Goal: Obtain resource: Download file/media

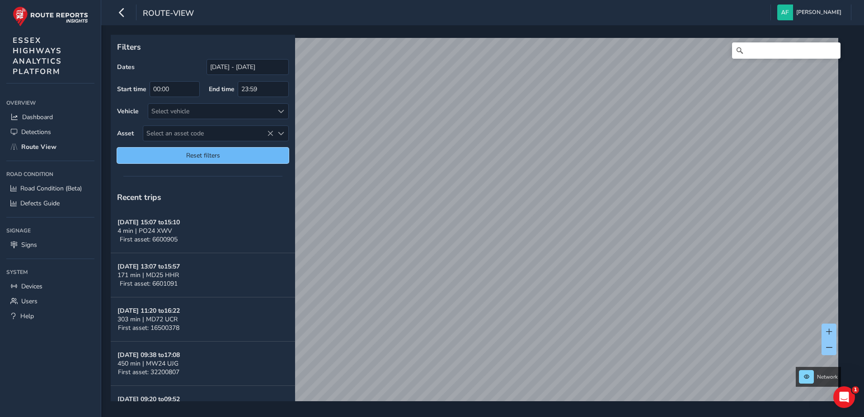
click at [254, 159] on span "Reset filters" at bounding box center [203, 155] width 158 height 9
click at [246, 153] on span "Reset filters" at bounding box center [203, 155] width 158 height 9
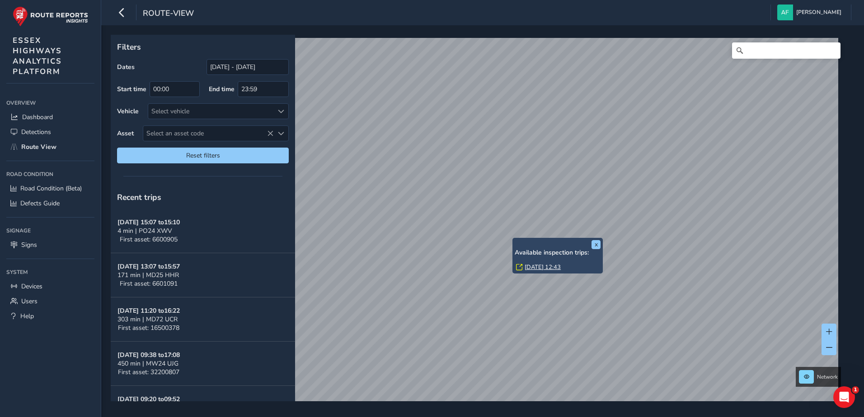
click at [535, 271] on link "[DATE] 12:43" at bounding box center [542, 267] width 36 height 8
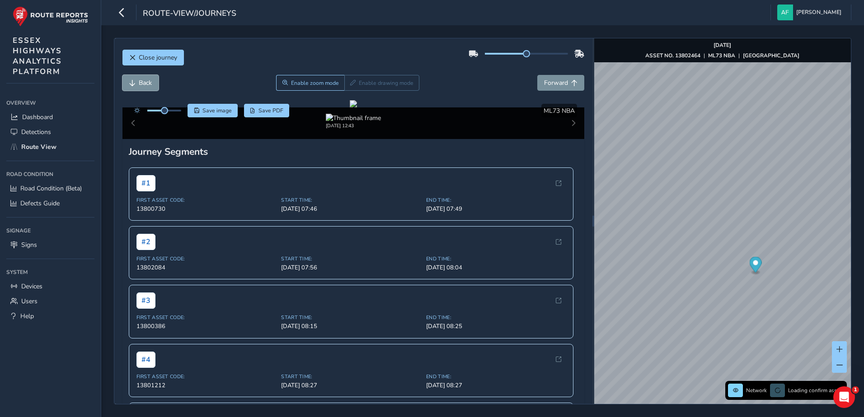
click at [145, 84] on span "Back" at bounding box center [145, 83] width 13 height 9
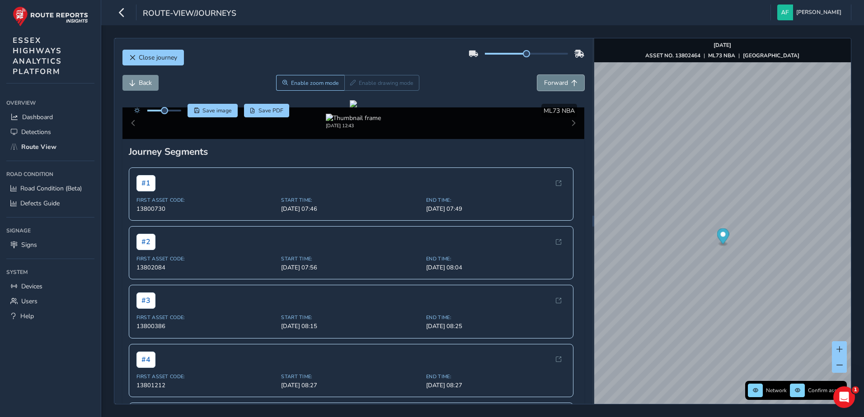
click at [543, 88] on button "Forward" at bounding box center [560, 83] width 47 height 16
click at [133, 82] on span "Back" at bounding box center [132, 83] width 6 height 6
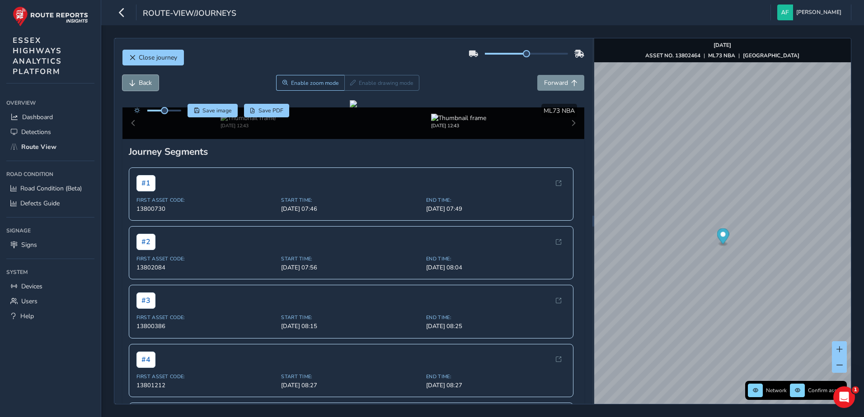
click at [133, 82] on span "Back" at bounding box center [132, 83] width 6 height 6
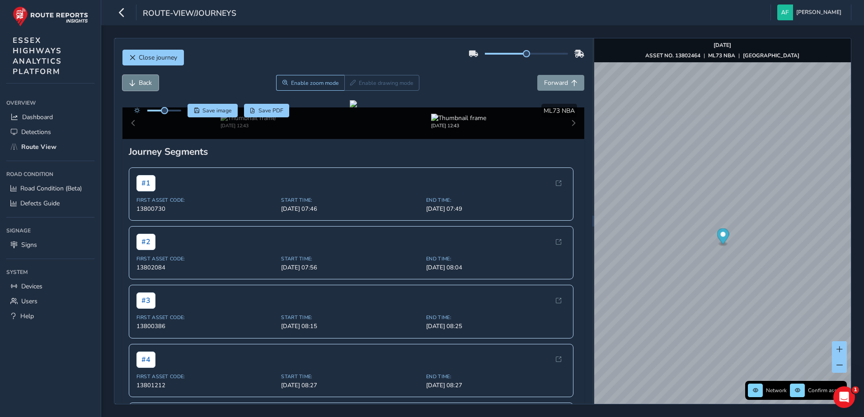
click at [133, 82] on span "Back" at bounding box center [132, 83] width 6 height 6
click at [537, 83] on button "Forward" at bounding box center [560, 83] width 47 height 16
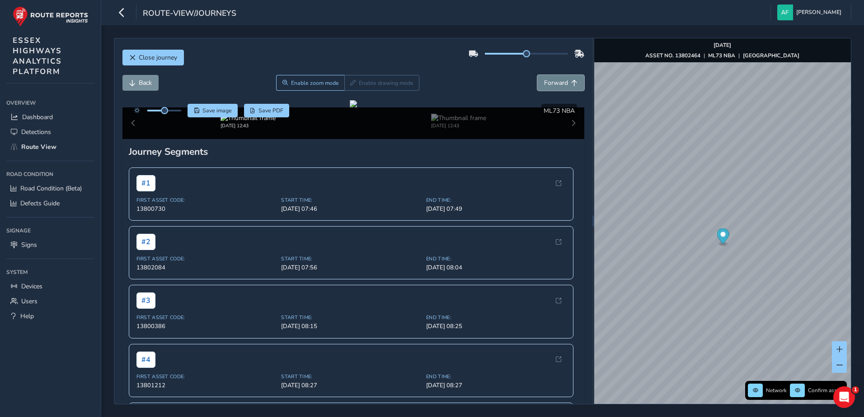
click at [537, 83] on button "Forward" at bounding box center [560, 83] width 47 height 16
click at [151, 83] on span "Back" at bounding box center [145, 83] width 13 height 9
click at [550, 89] on button "Forward" at bounding box center [560, 83] width 47 height 16
click at [549, 88] on button "Forward" at bounding box center [560, 83] width 47 height 16
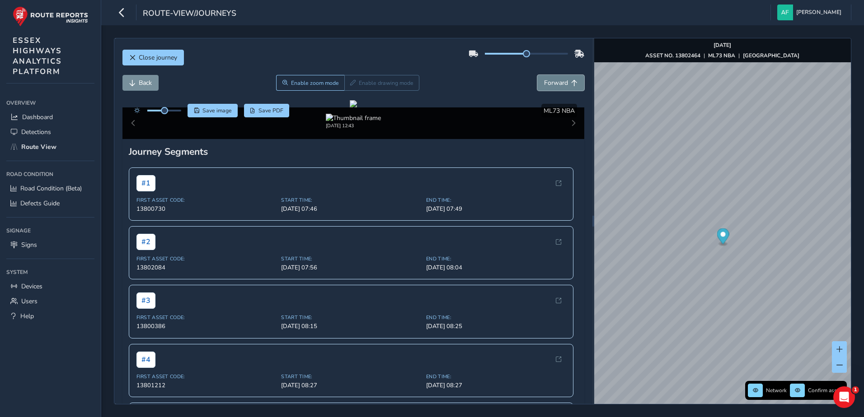
click at [549, 88] on button "Forward" at bounding box center [560, 83] width 47 height 16
click at [148, 84] on span "Back" at bounding box center [145, 83] width 13 height 9
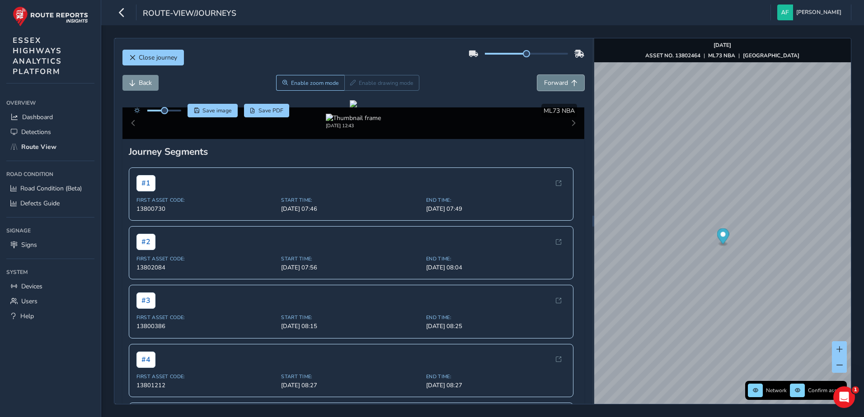
click at [555, 80] on span "Forward" at bounding box center [556, 83] width 24 height 9
click at [147, 80] on span "Back" at bounding box center [145, 83] width 13 height 9
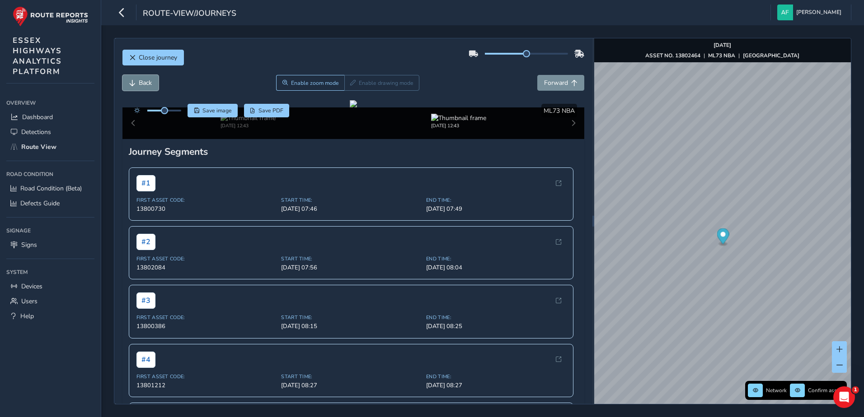
click at [147, 80] on span "Back" at bounding box center [145, 83] width 13 height 9
click at [560, 82] on span "Forward" at bounding box center [556, 83] width 24 height 9
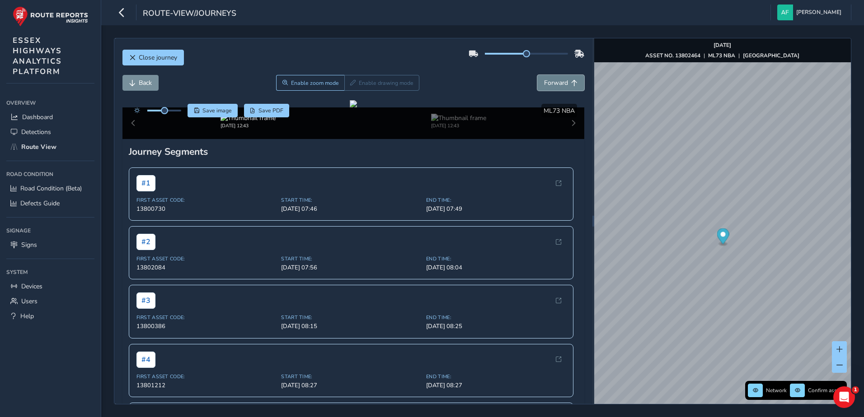
click at [560, 82] on span "Forward" at bounding box center [556, 83] width 24 height 9
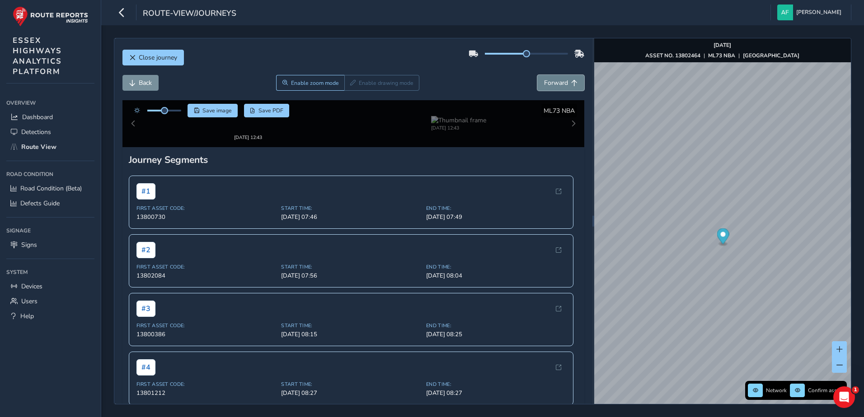
click at [560, 82] on span "Forward" at bounding box center [556, 83] width 24 height 9
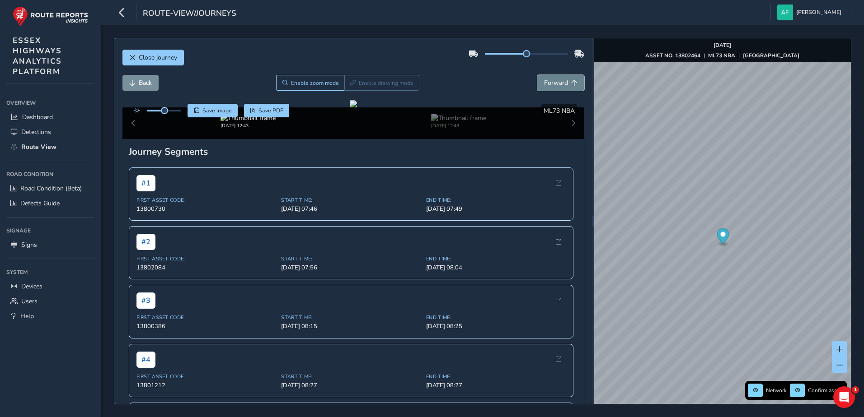
click at [560, 82] on span "Forward" at bounding box center [556, 83] width 24 height 9
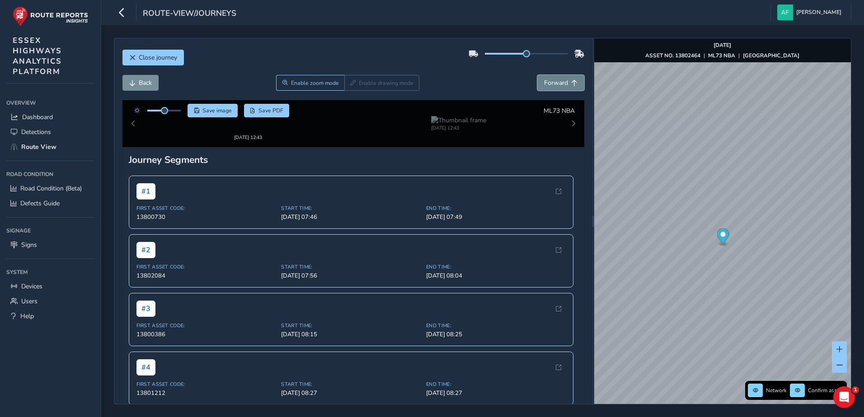
click at [560, 82] on span "Forward" at bounding box center [556, 83] width 24 height 9
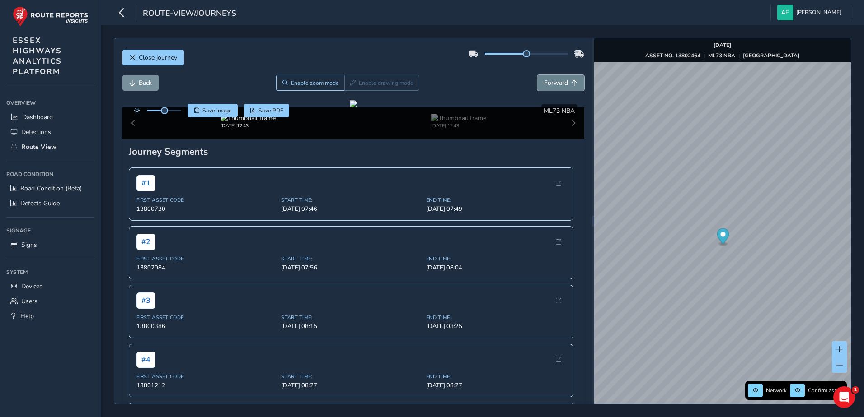
click at [560, 82] on span "Forward" at bounding box center [556, 83] width 24 height 9
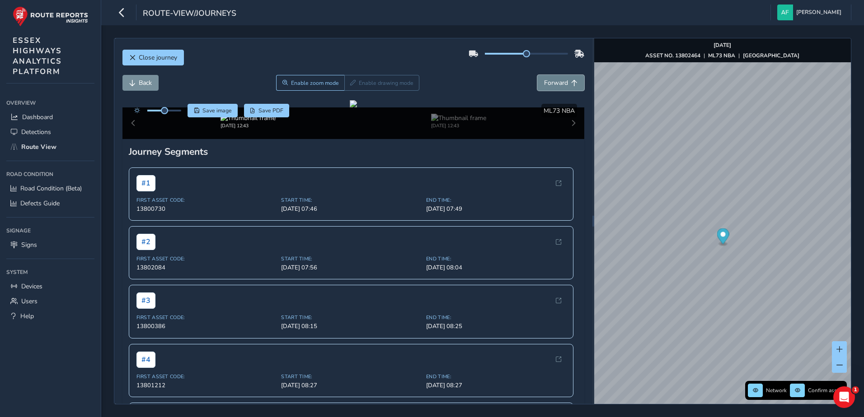
click at [560, 82] on span "Forward" at bounding box center [556, 83] width 24 height 9
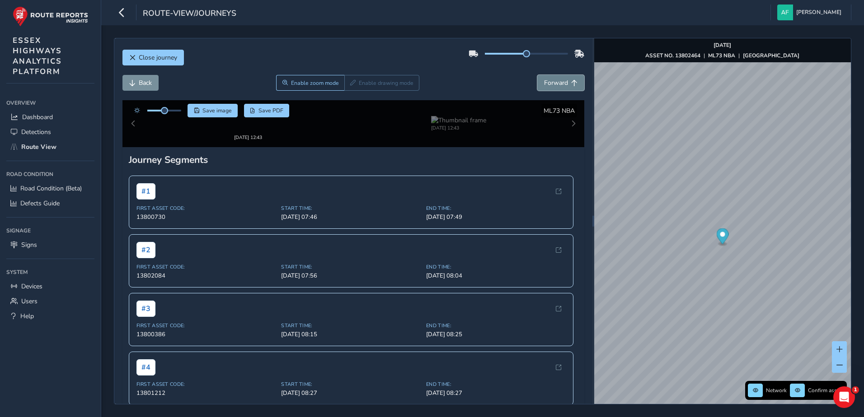
click at [560, 82] on span "Forward" at bounding box center [556, 83] width 24 height 9
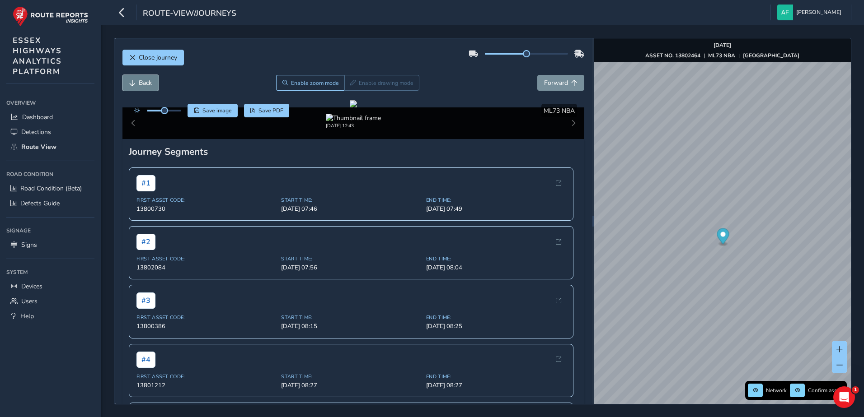
click at [146, 82] on span "Back" at bounding box center [145, 83] width 13 height 9
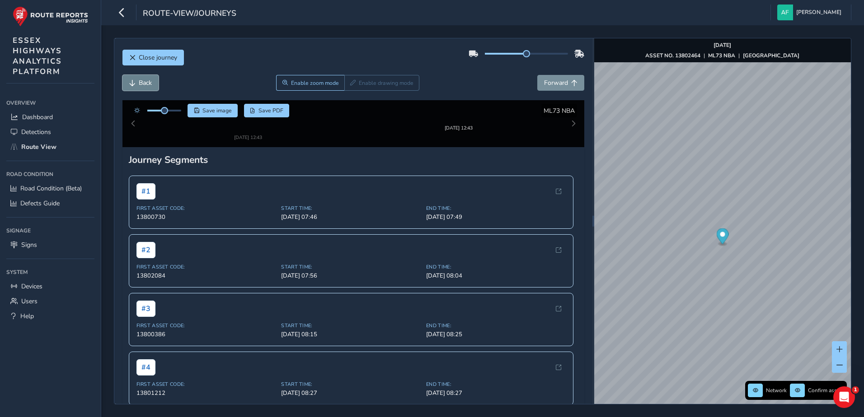
click at [146, 82] on span "Back" at bounding box center [145, 83] width 13 height 9
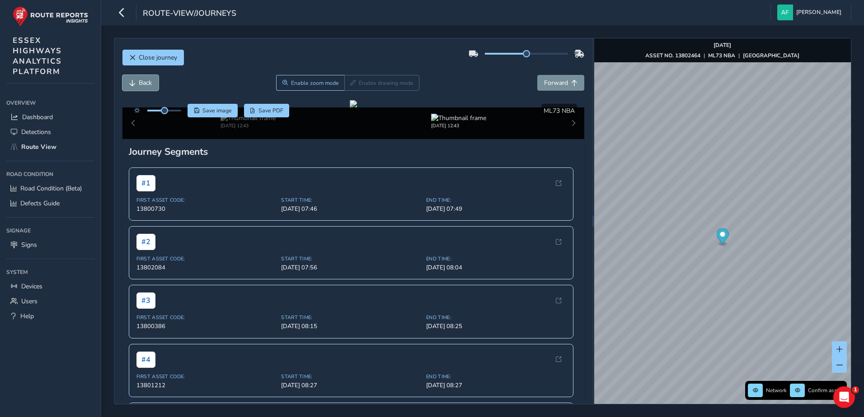
click at [146, 82] on span "Back" at bounding box center [145, 83] width 13 height 9
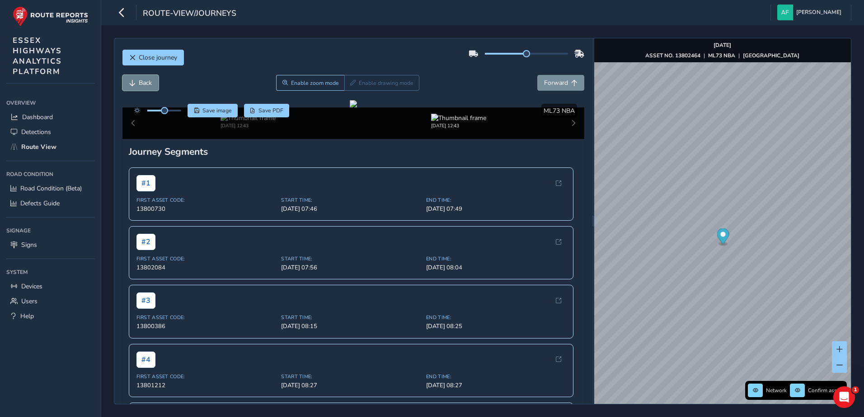
click at [146, 82] on span "Back" at bounding box center [145, 83] width 13 height 9
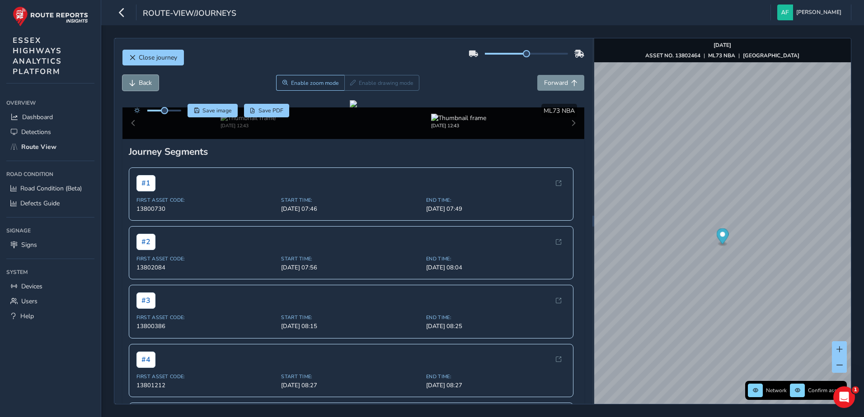
click at [146, 82] on span "Back" at bounding box center [145, 83] width 13 height 9
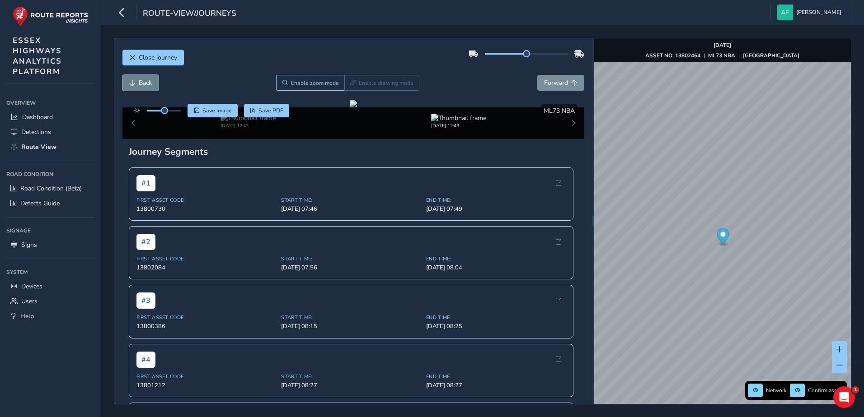
click at [146, 82] on span "Back" at bounding box center [145, 83] width 13 height 9
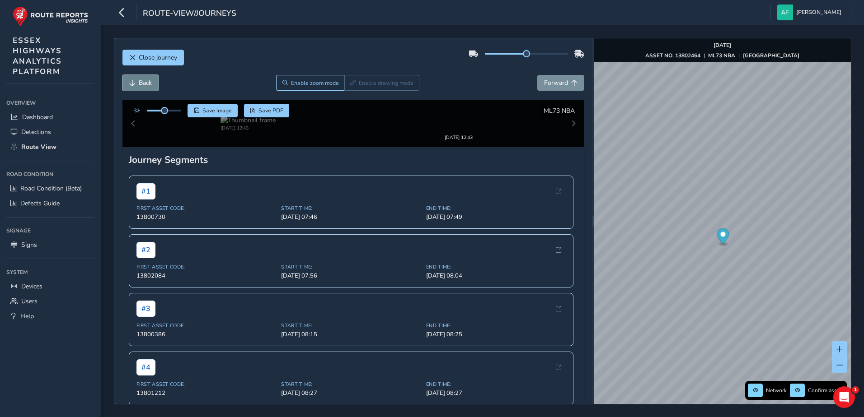
click at [146, 82] on span "Back" at bounding box center [145, 83] width 13 height 9
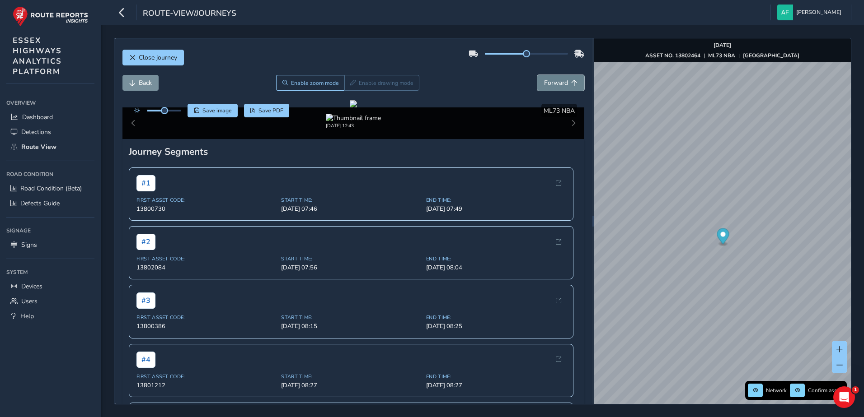
click at [551, 83] on span "Forward" at bounding box center [556, 83] width 24 height 9
click at [148, 84] on span "Back" at bounding box center [145, 83] width 13 height 9
click at [546, 85] on span "Forward" at bounding box center [556, 83] width 24 height 9
click at [150, 82] on span "Back" at bounding box center [145, 83] width 13 height 9
click at [225, 113] on span "Save image" at bounding box center [216, 110] width 29 height 7
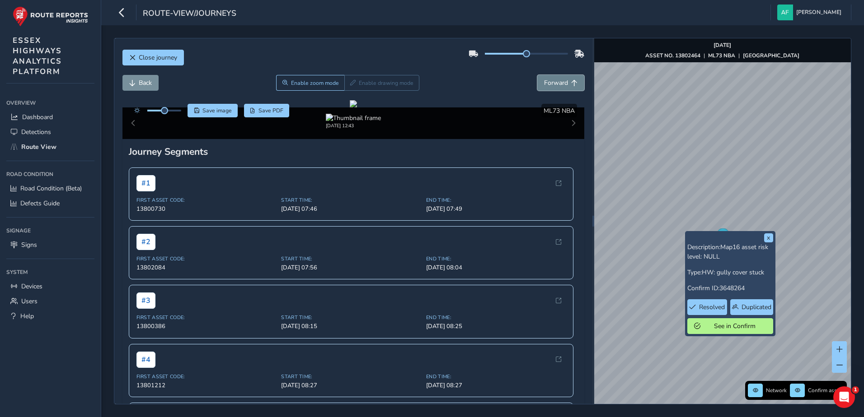
click at [549, 84] on span "Forward" at bounding box center [556, 83] width 24 height 9
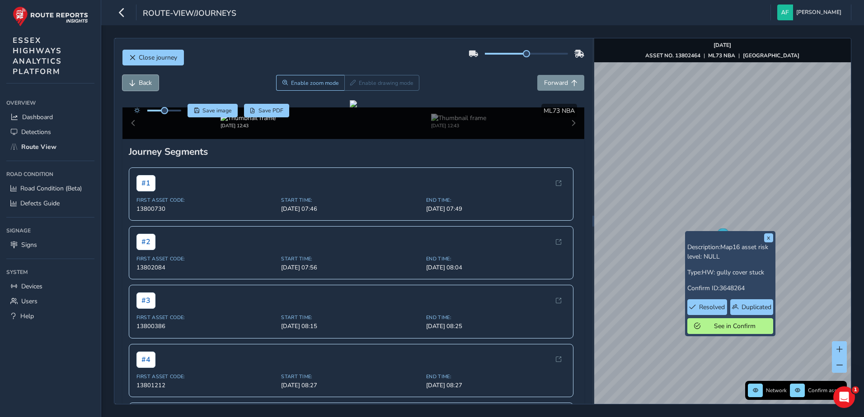
click at [144, 82] on span "Back" at bounding box center [145, 83] width 13 height 9
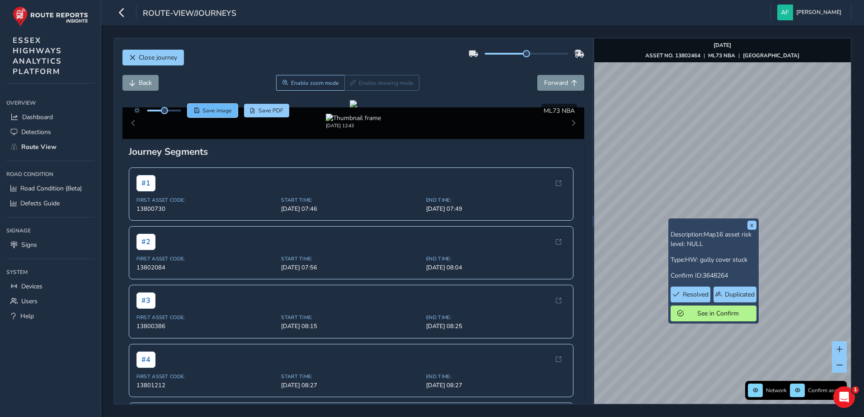
click at [205, 111] on span "Save image" at bounding box center [216, 110] width 29 height 7
click at [544, 85] on span "Forward" at bounding box center [556, 83] width 24 height 9
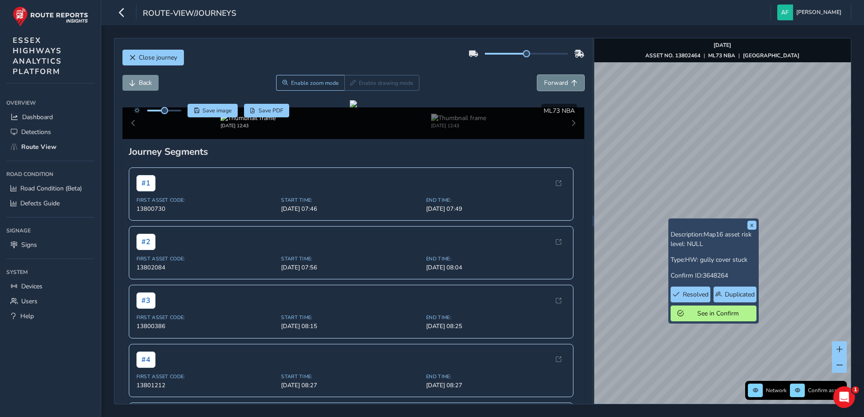
click at [544, 85] on span "Forward" at bounding box center [556, 83] width 24 height 9
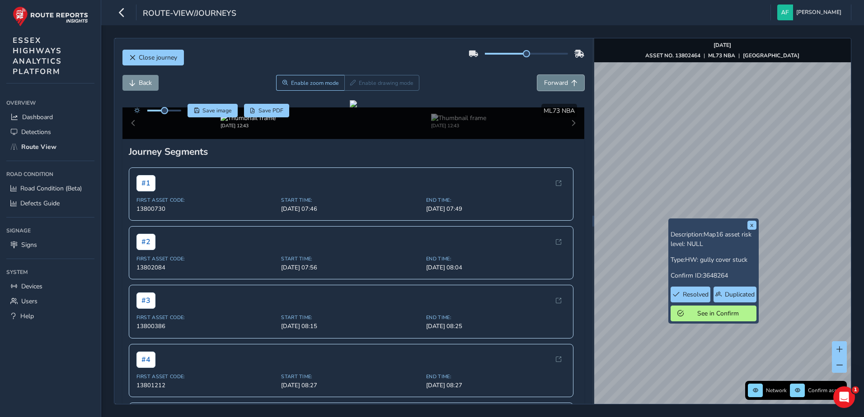
click at [544, 85] on span "Forward" at bounding box center [556, 83] width 24 height 9
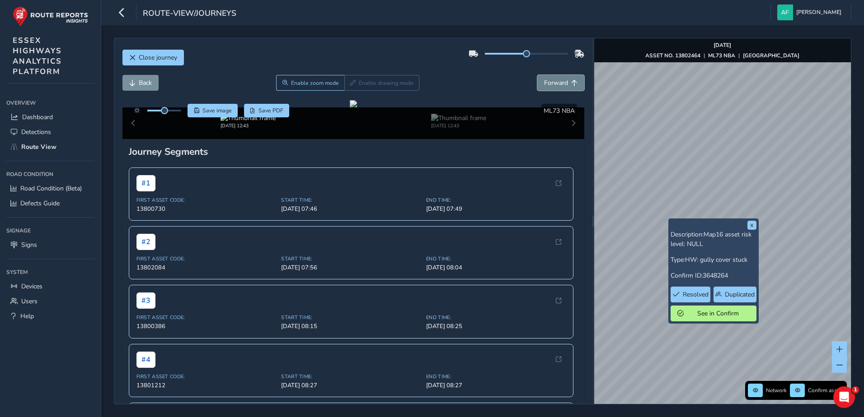
click at [544, 85] on span "Forward" at bounding box center [556, 83] width 24 height 9
click at [140, 84] on span "Back" at bounding box center [145, 83] width 13 height 9
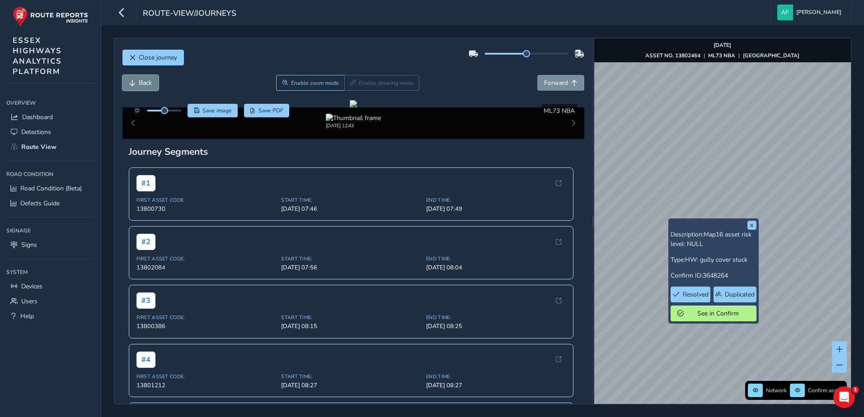
click at [150, 86] on span "Back" at bounding box center [145, 83] width 13 height 9
click at [548, 72] on div "Close journey" at bounding box center [353, 61] width 462 height 29
click at [547, 80] on span "Forward" at bounding box center [556, 83] width 24 height 9
click at [140, 81] on span "Back" at bounding box center [145, 83] width 13 height 9
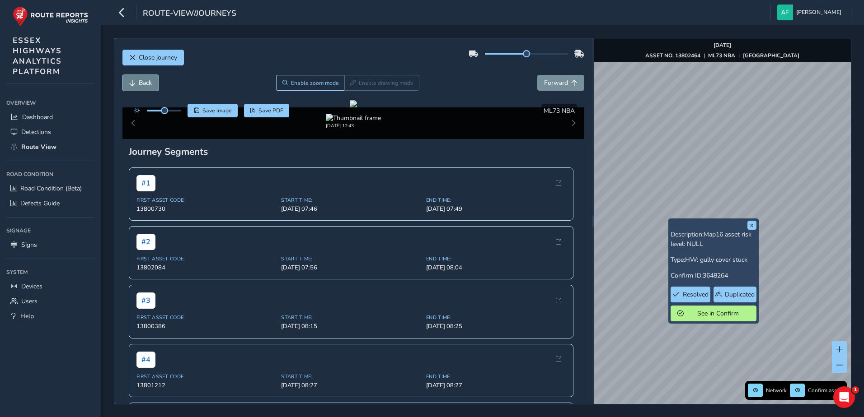
click at [140, 81] on span "Back" at bounding box center [145, 83] width 13 height 9
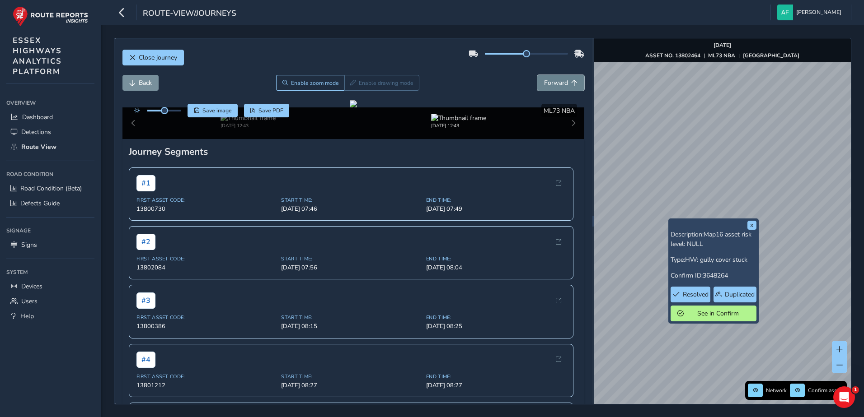
click at [549, 86] on span "Forward" at bounding box center [556, 83] width 24 height 9
click at [139, 82] on span "Back" at bounding box center [145, 83] width 13 height 9
click at [544, 79] on span "Forward" at bounding box center [556, 83] width 24 height 9
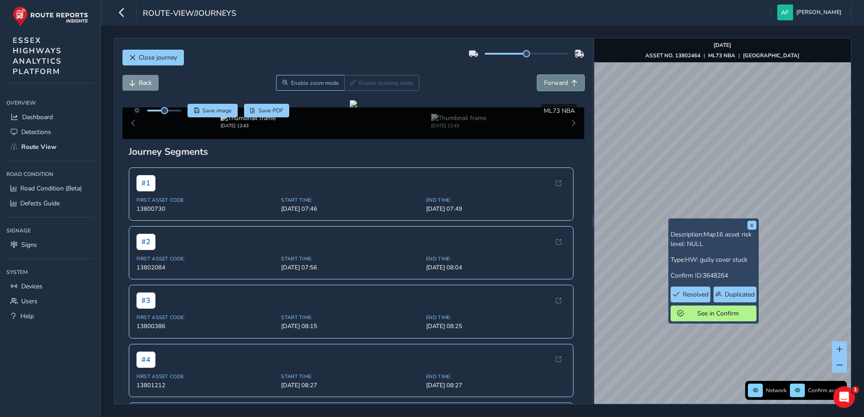
click at [544, 79] on span "Forward" at bounding box center [556, 83] width 24 height 9
click at [220, 111] on span "Save image" at bounding box center [216, 110] width 29 height 7
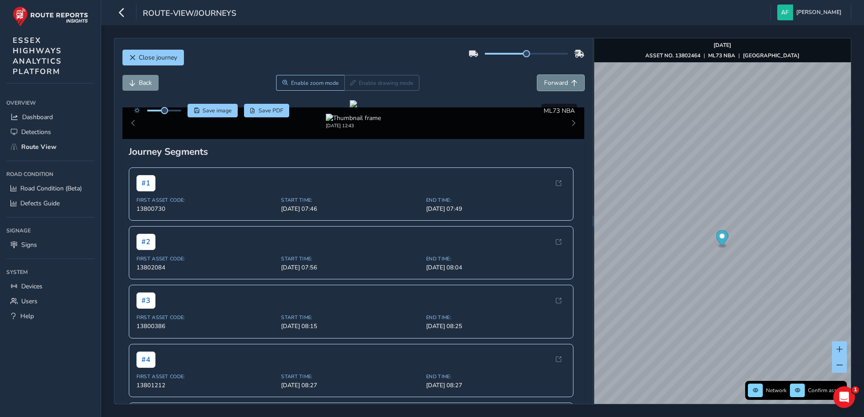
click at [552, 85] on span "Forward" at bounding box center [556, 83] width 24 height 9
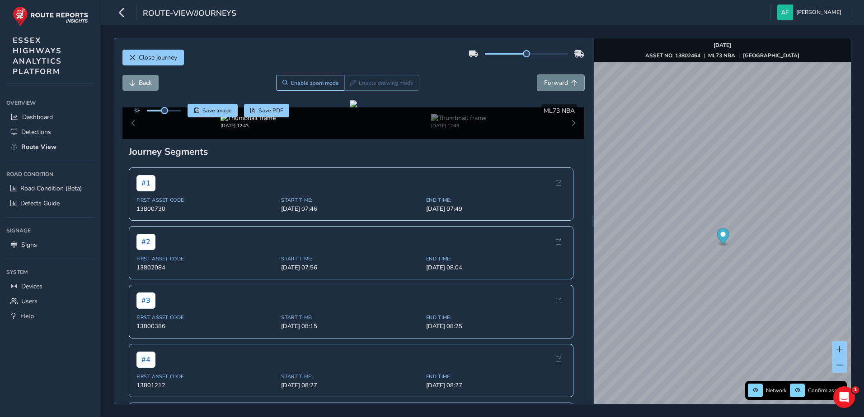
click at [552, 85] on span "Forward" at bounding box center [556, 83] width 24 height 9
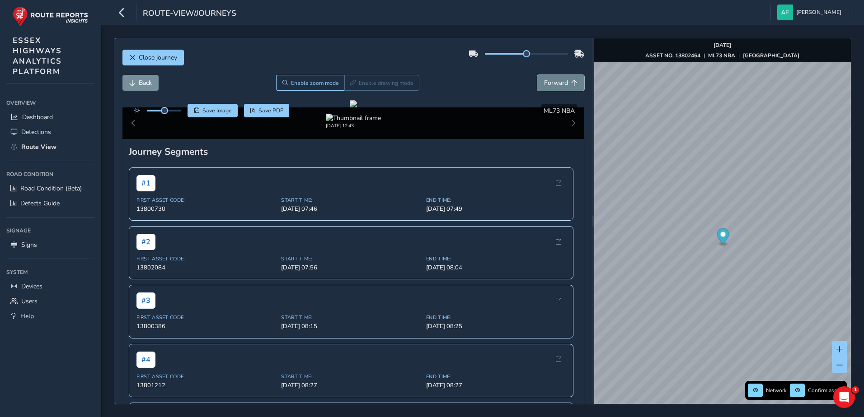
click at [540, 88] on button "Forward" at bounding box center [560, 83] width 47 height 16
click at [150, 83] on span "Back" at bounding box center [145, 83] width 13 height 9
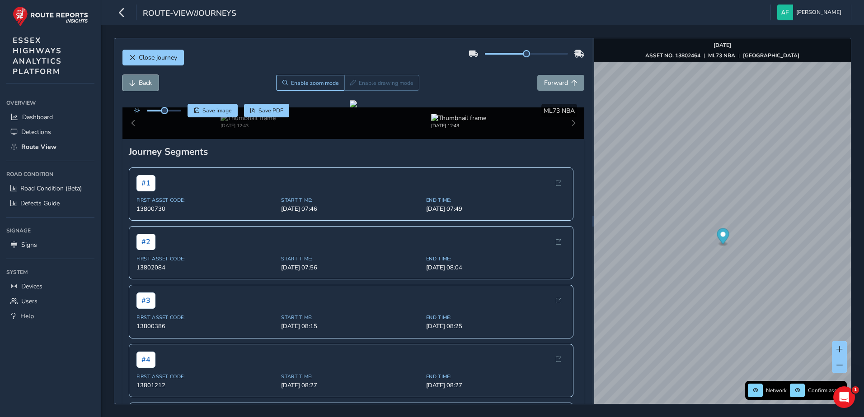
click at [150, 83] on span "Back" at bounding box center [145, 83] width 13 height 9
click at [571, 82] on span "Forward" at bounding box center [574, 83] width 6 height 6
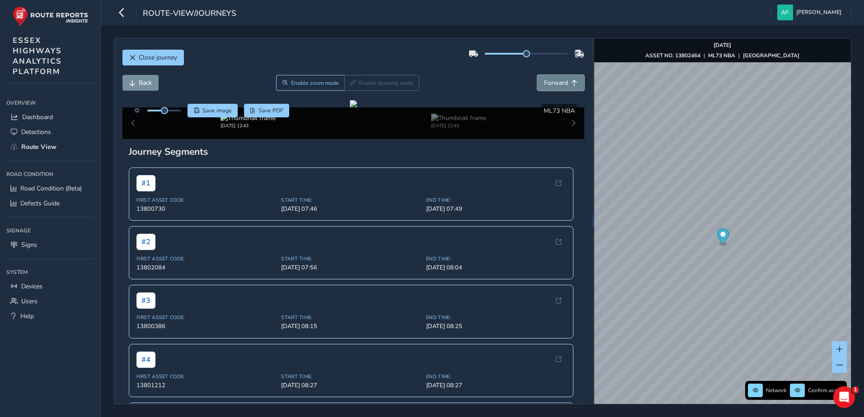
click at [571, 82] on span "Forward" at bounding box center [574, 83] width 6 height 6
click at [221, 110] on span "Save image" at bounding box center [216, 110] width 29 height 7
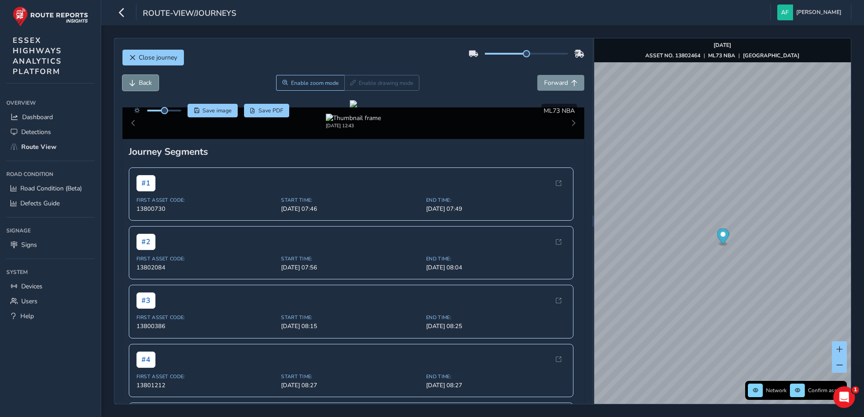
click at [136, 82] on button "Back" at bounding box center [140, 83] width 36 height 16
click at [548, 85] on span "Forward" at bounding box center [556, 83] width 24 height 9
click at [544, 86] on span "Forward" at bounding box center [556, 83] width 24 height 9
click at [211, 110] on span "Save image" at bounding box center [216, 110] width 29 height 7
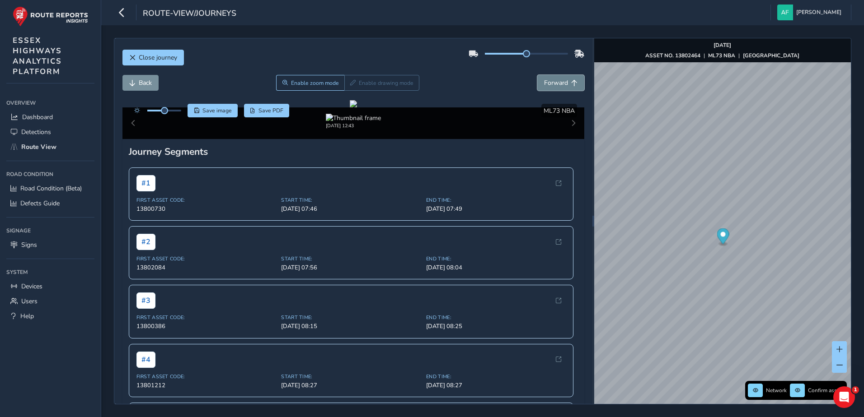
click at [549, 80] on span "Forward" at bounding box center [556, 83] width 24 height 9
click at [150, 84] on span "Back" at bounding box center [145, 83] width 13 height 9
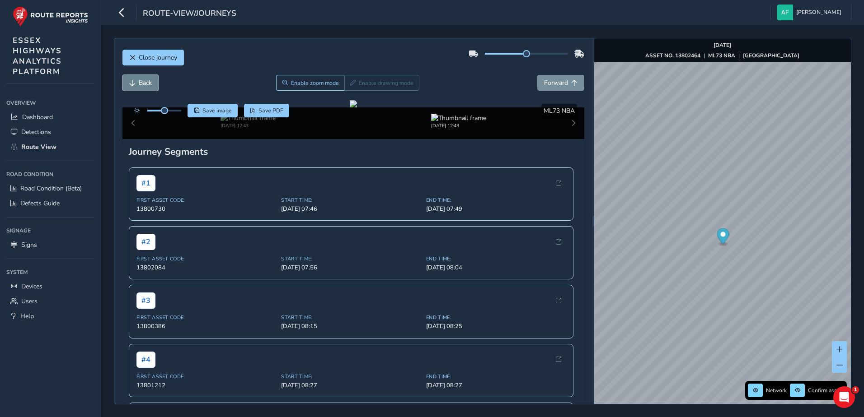
click at [150, 84] on span "Back" at bounding box center [145, 83] width 13 height 9
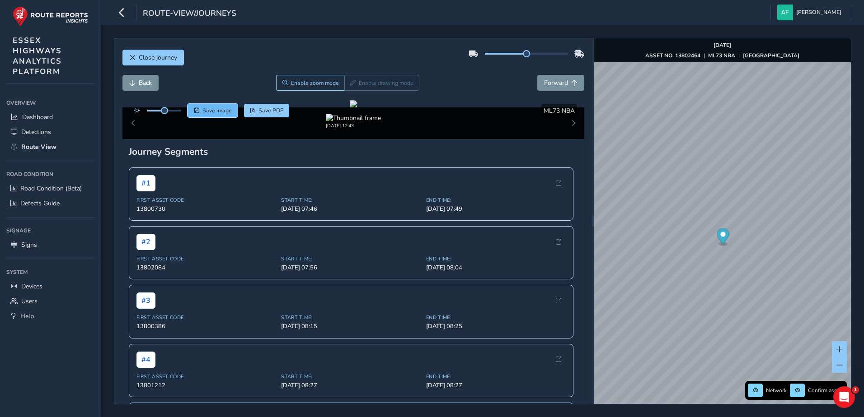
click at [222, 112] on span "Save image" at bounding box center [216, 110] width 29 height 7
click at [547, 77] on button "Forward" at bounding box center [560, 83] width 47 height 16
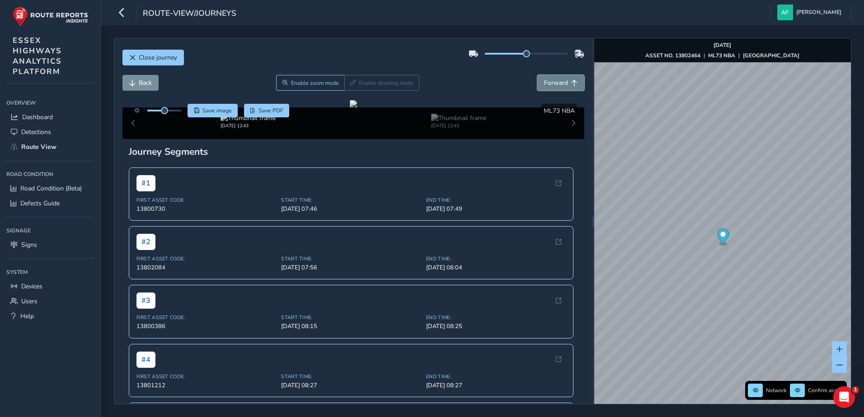
click at [547, 77] on button "Forward" at bounding box center [560, 83] width 47 height 16
click at [141, 77] on button "Back" at bounding box center [140, 83] width 36 height 16
click at [211, 109] on span "Save image" at bounding box center [216, 110] width 29 height 7
click at [551, 87] on span "Forward" at bounding box center [556, 83] width 24 height 9
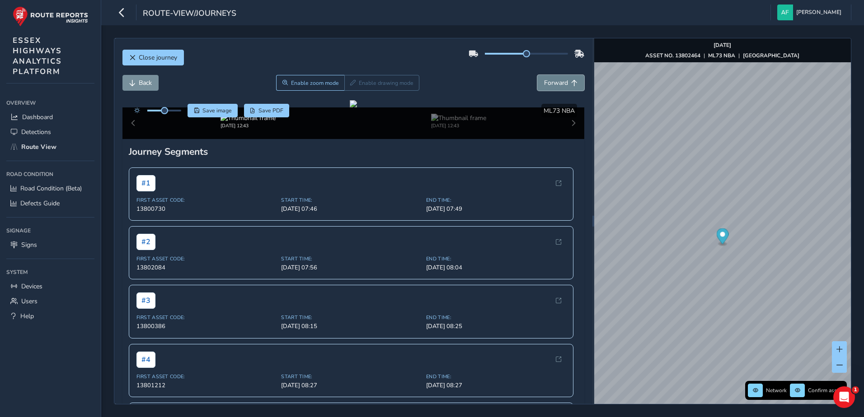
click at [551, 87] on span "Forward" at bounding box center [556, 83] width 24 height 9
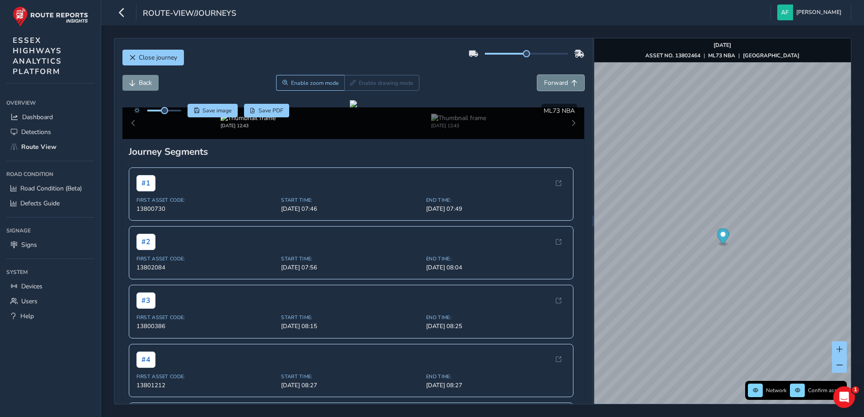
click at [551, 87] on span "Forward" at bounding box center [556, 83] width 24 height 9
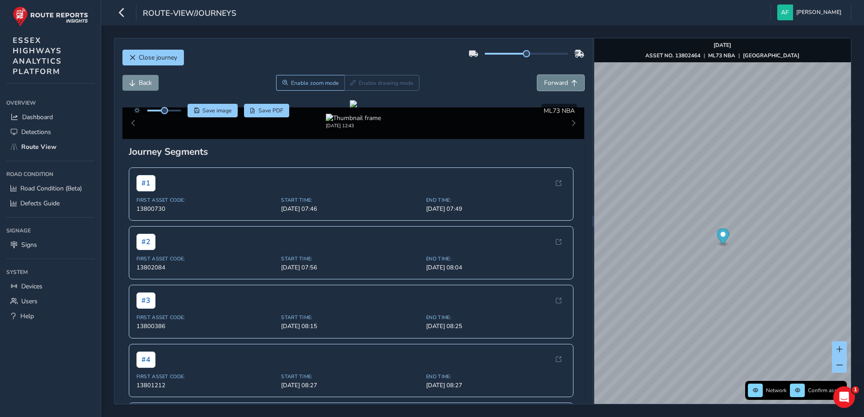
click at [551, 87] on span "Forward" at bounding box center [556, 83] width 24 height 9
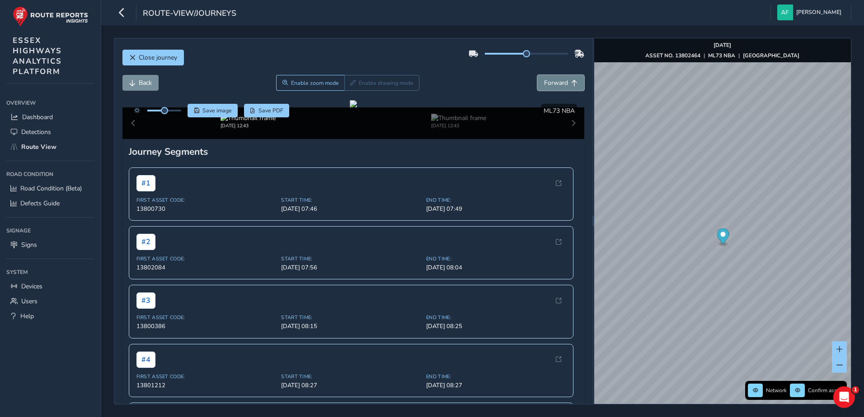
click at [551, 87] on span "Forward" at bounding box center [556, 83] width 24 height 9
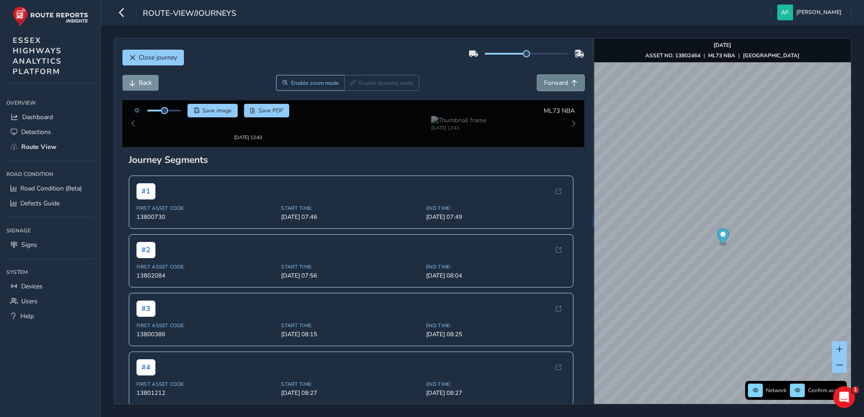
click at [551, 87] on span "Forward" at bounding box center [556, 83] width 24 height 9
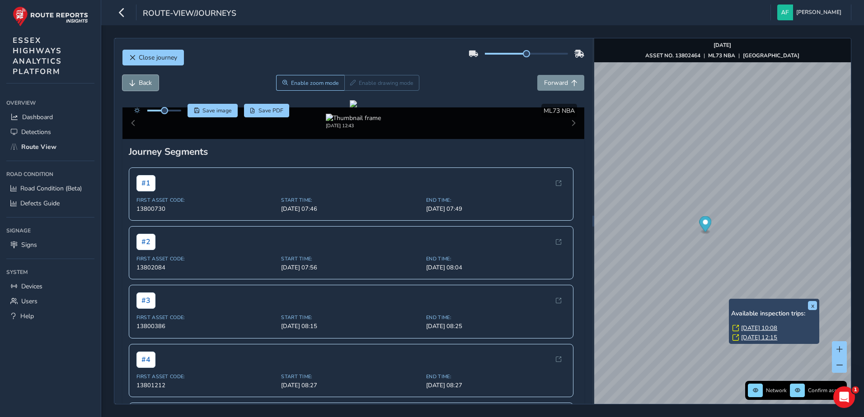
click at [145, 82] on span "Back" at bounding box center [145, 83] width 13 height 9
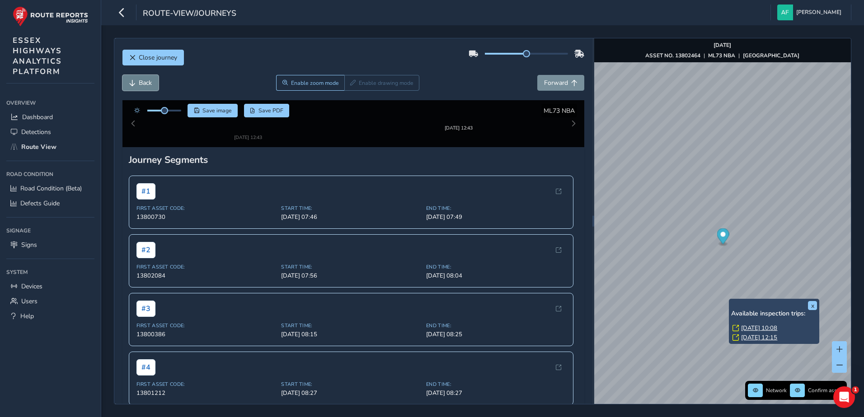
click at [145, 82] on span "Back" at bounding box center [145, 83] width 13 height 9
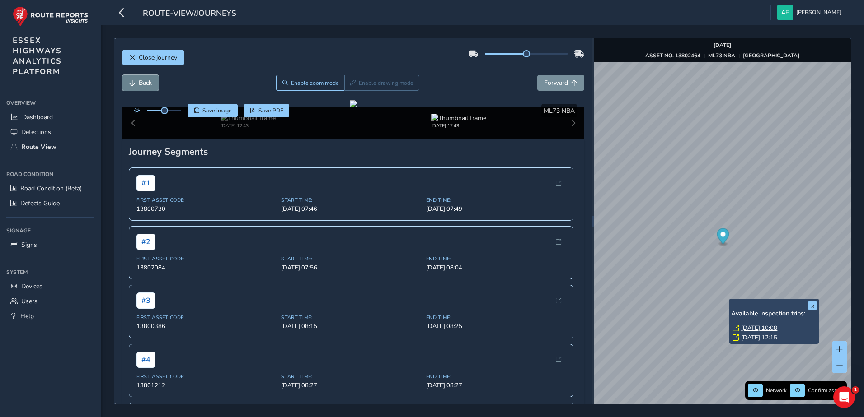
click at [145, 82] on span "Back" at bounding box center [145, 83] width 13 height 9
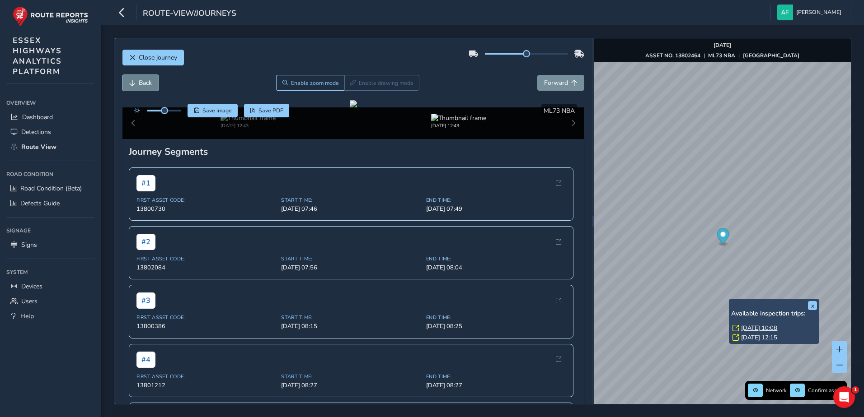
click at [145, 82] on span "Back" at bounding box center [145, 83] width 13 height 9
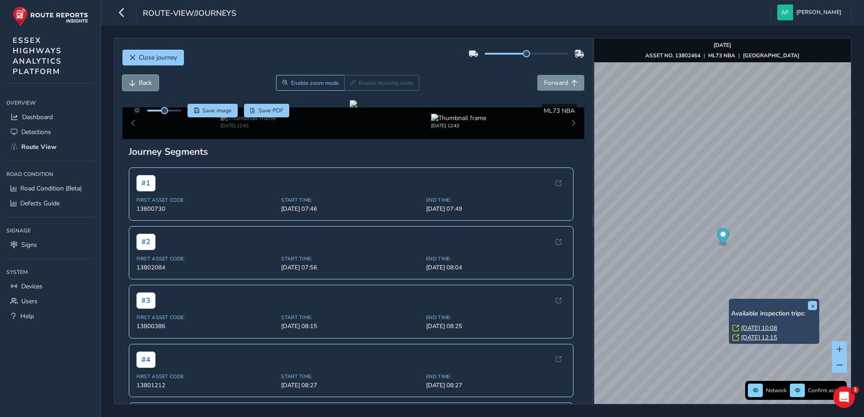
click at [145, 82] on span "Back" at bounding box center [145, 83] width 13 height 9
click at [553, 80] on span "Forward" at bounding box center [556, 83] width 24 height 9
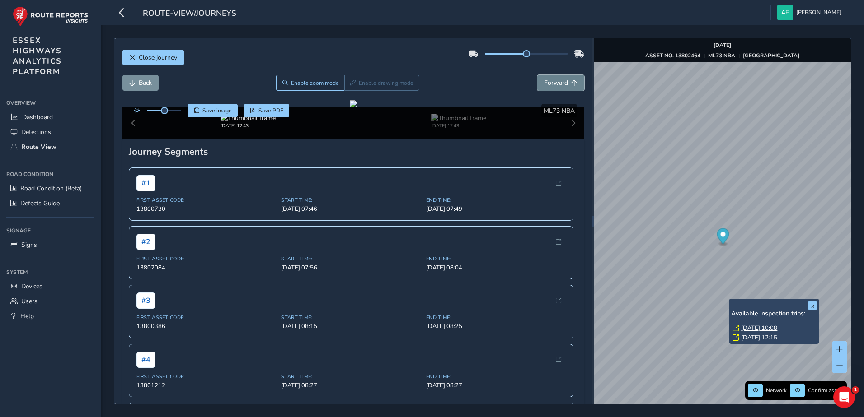
click at [553, 80] on span "Forward" at bounding box center [556, 83] width 24 height 9
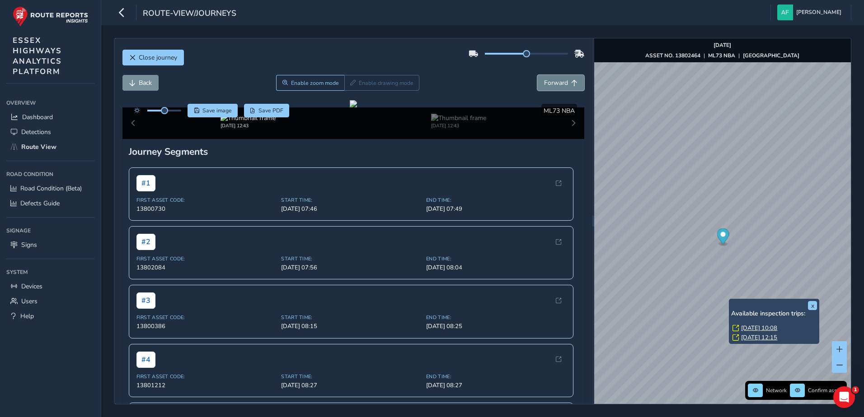
click at [553, 80] on span "Forward" at bounding box center [556, 83] width 24 height 9
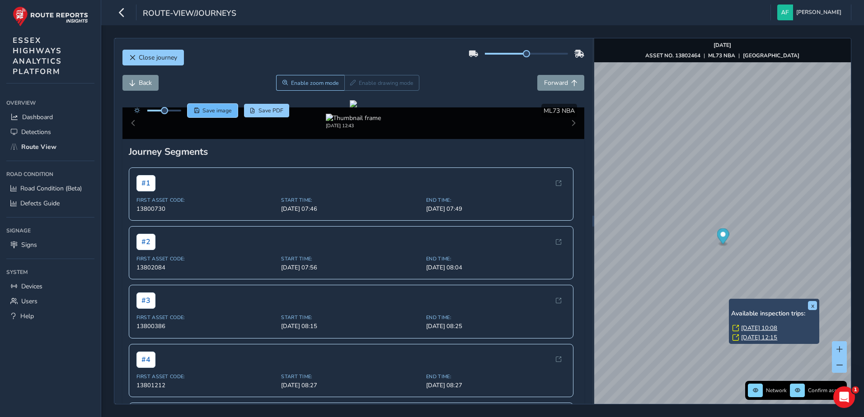
click at [216, 114] on span "Save image" at bounding box center [216, 110] width 29 height 7
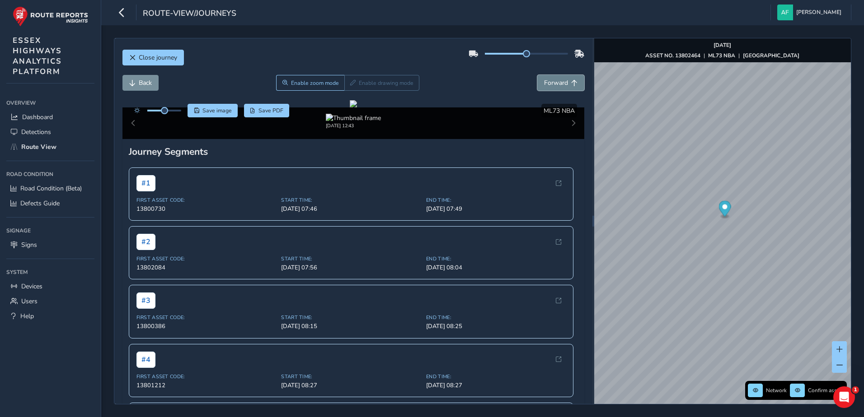
click at [546, 80] on span "Forward" at bounding box center [556, 83] width 24 height 9
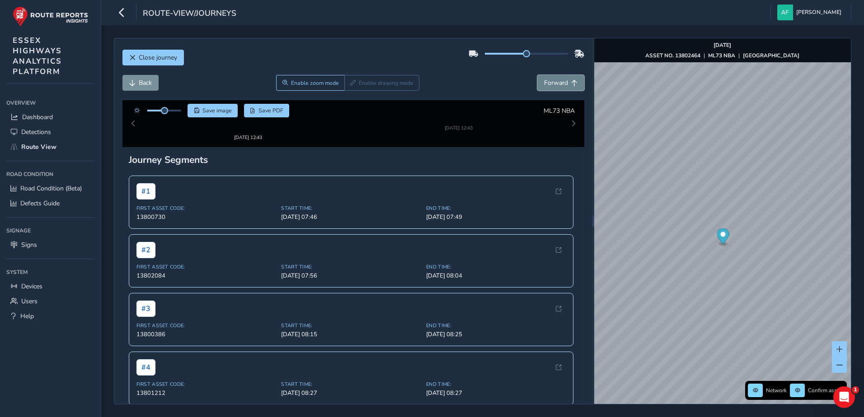
click at [546, 80] on span "Forward" at bounding box center [556, 83] width 24 height 9
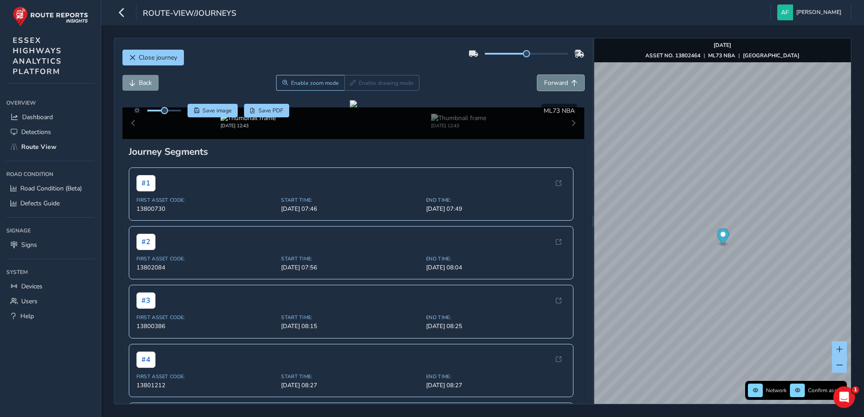
click at [546, 80] on span "Forward" at bounding box center [556, 83] width 24 height 9
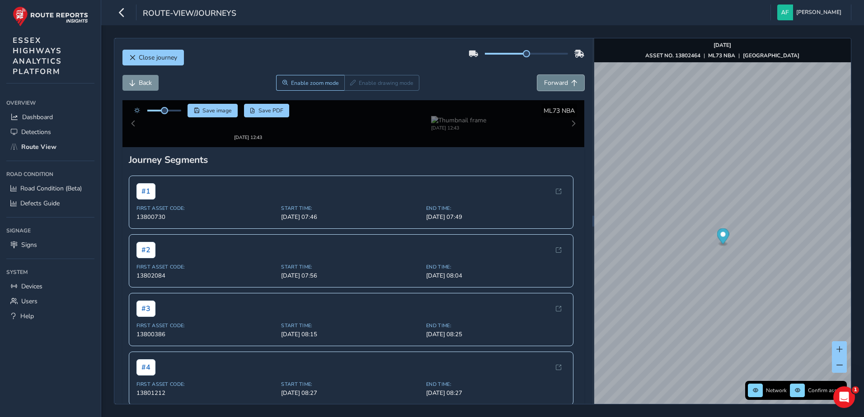
click at [546, 80] on span "Forward" at bounding box center [556, 83] width 24 height 9
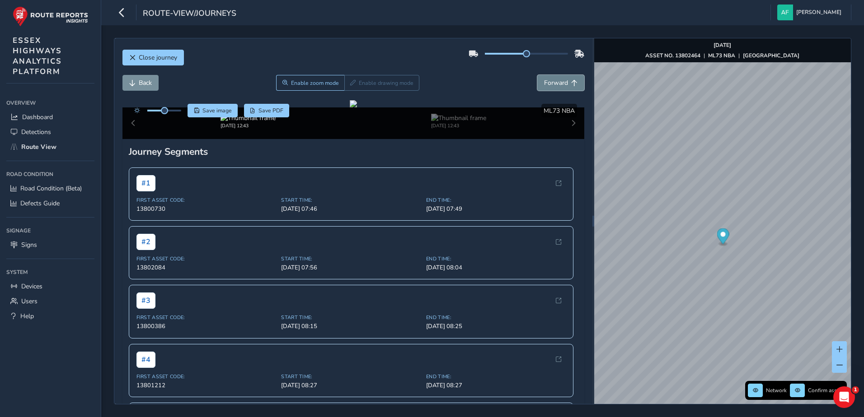
click at [546, 80] on span "Forward" at bounding box center [556, 83] width 24 height 9
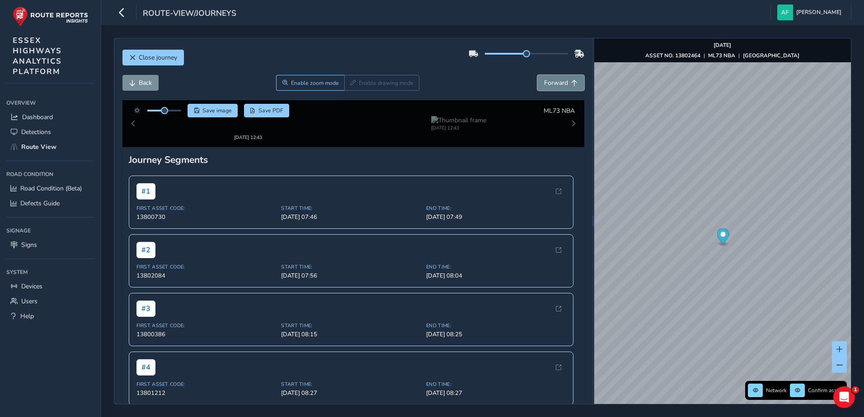
click at [546, 80] on span "Forward" at bounding box center [556, 83] width 24 height 9
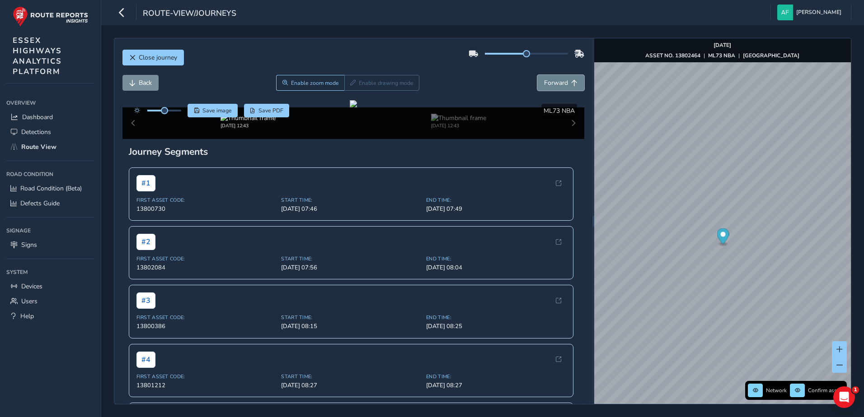
click at [546, 80] on span "Forward" at bounding box center [556, 83] width 24 height 9
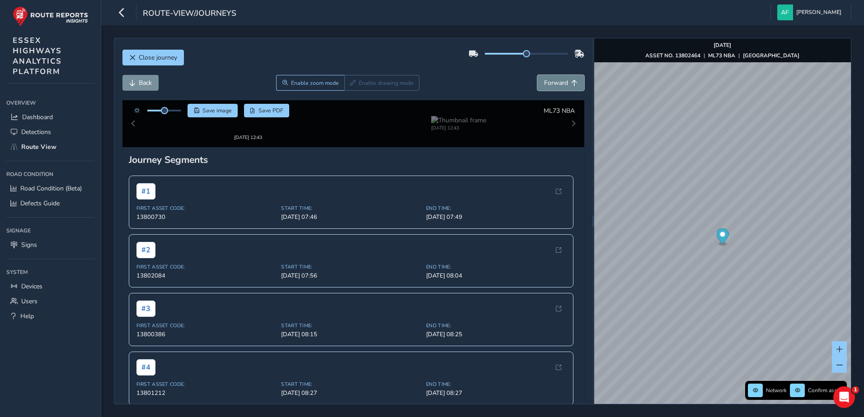
click at [546, 80] on span "Forward" at bounding box center [556, 83] width 24 height 9
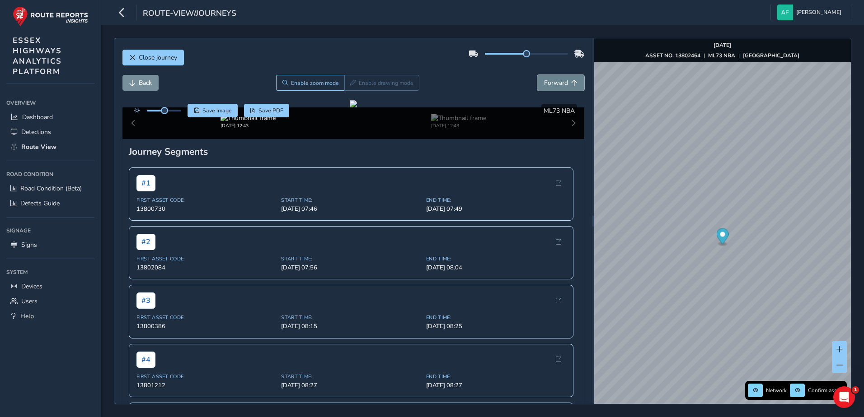
click at [546, 80] on span "Forward" at bounding box center [556, 83] width 24 height 9
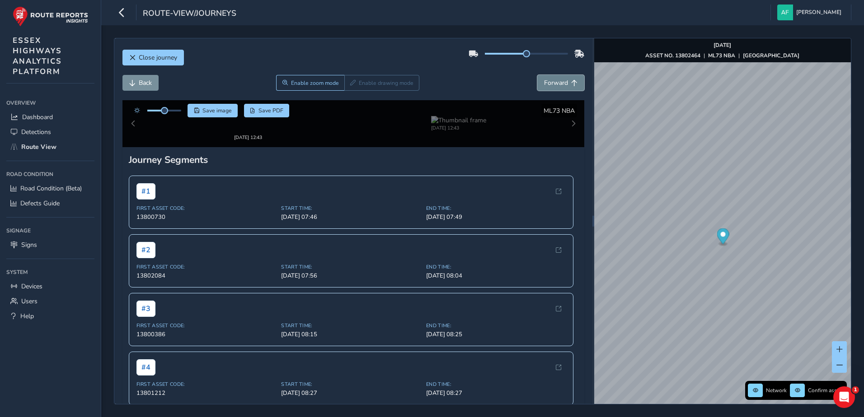
click at [546, 80] on span "Forward" at bounding box center [556, 83] width 24 height 9
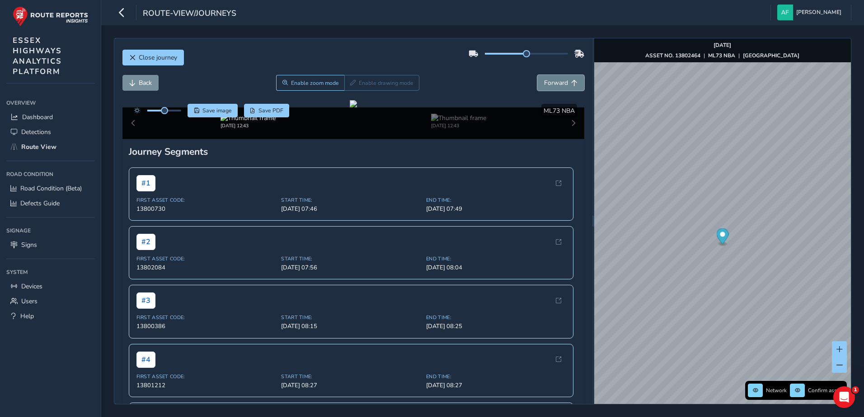
click at [546, 80] on span "Forward" at bounding box center [556, 83] width 24 height 9
click at [134, 84] on span "Back" at bounding box center [132, 83] width 6 height 6
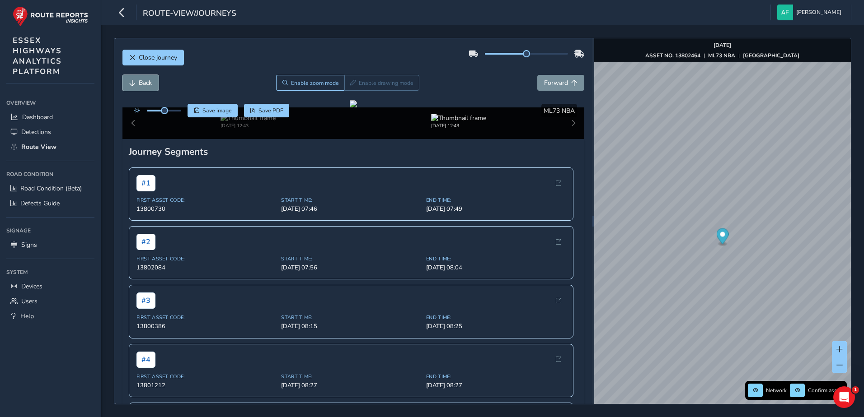
click at [134, 84] on span "Back" at bounding box center [132, 83] width 6 height 6
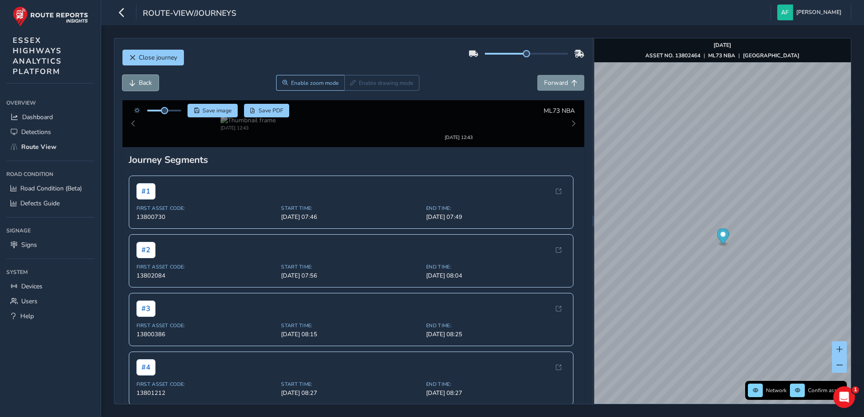
click at [134, 84] on span "Back" at bounding box center [132, 83] width 6 height 6
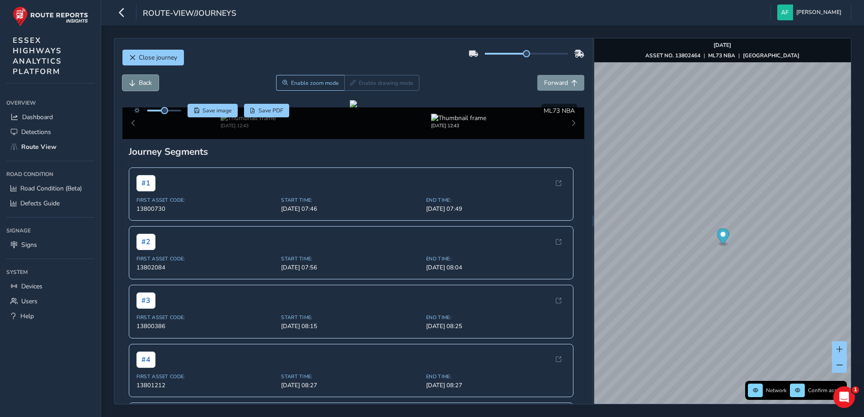
click at [134, 84] on span "Back" at bounding box center [132, 83] width 6 height 6
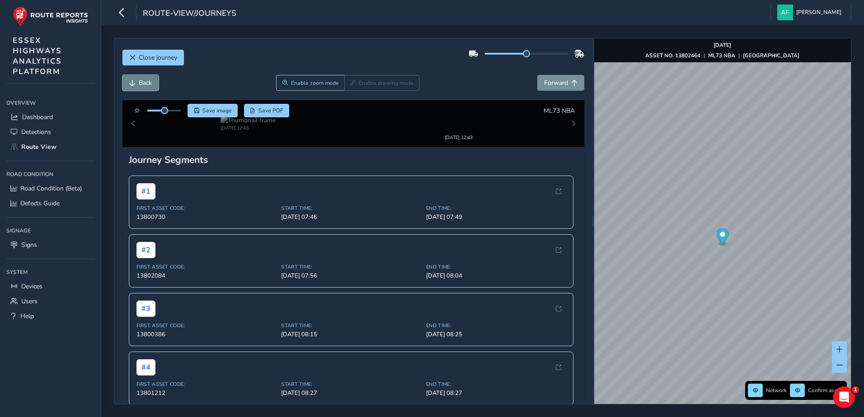
click at [134, 84] on span "Back" at bounding box center [132, 83] width 6 height 6
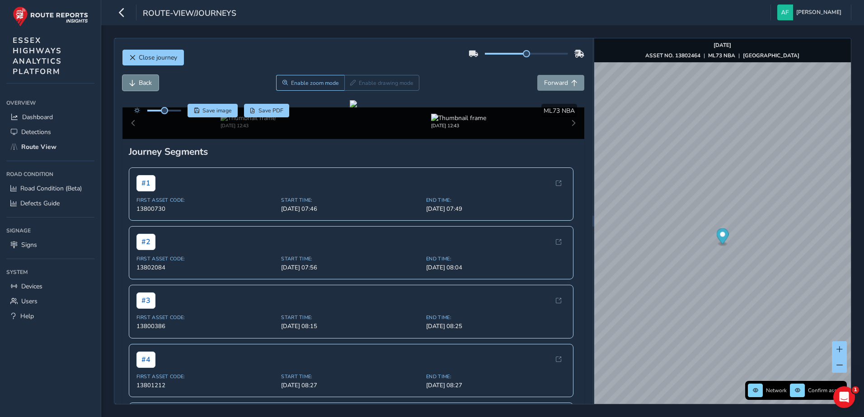
click at [134, 84] on span "Back" at bounding box center [132, 83] width 6 height 6
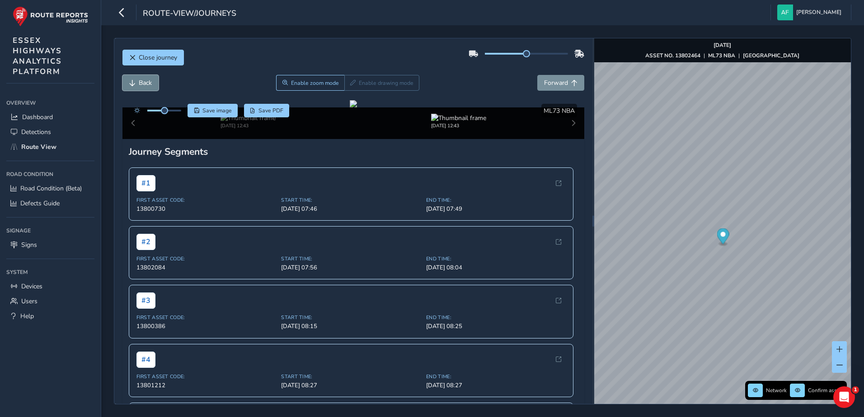
click at [134, 84] on span "Back" at bounding box center [132, 83] width 6 height 6
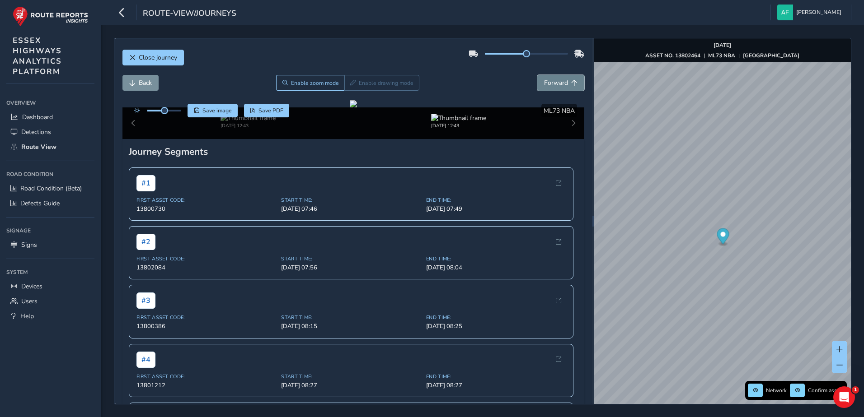
click at [553, 86] on span "Forward" at bounding box center [556, 83] width 24 height 9
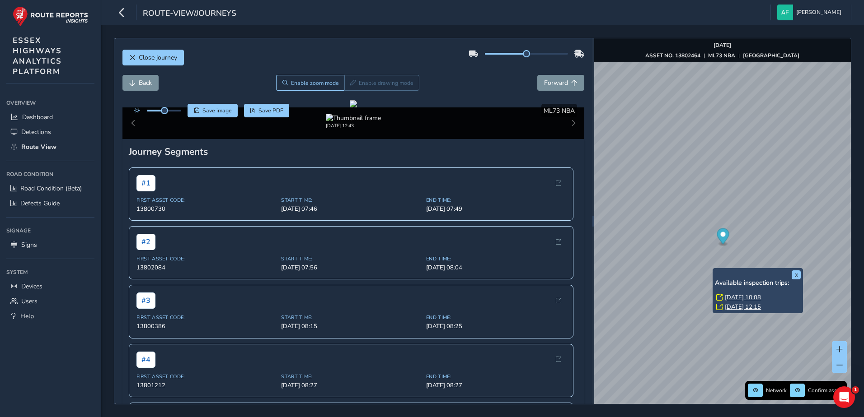
click at [741, 299] on link "[DATE] 10:08" at bounding box center [743, 298] width 36 height 8
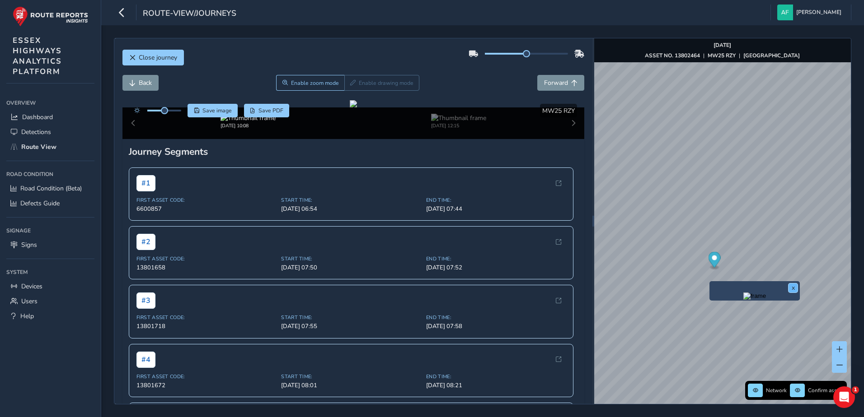
click at [791, 289] on button "x" at bounding box center [792, 288] width 9 height 9
click at [794, 276] on button "x" at bounding box center [796, 272] width 9 height 9
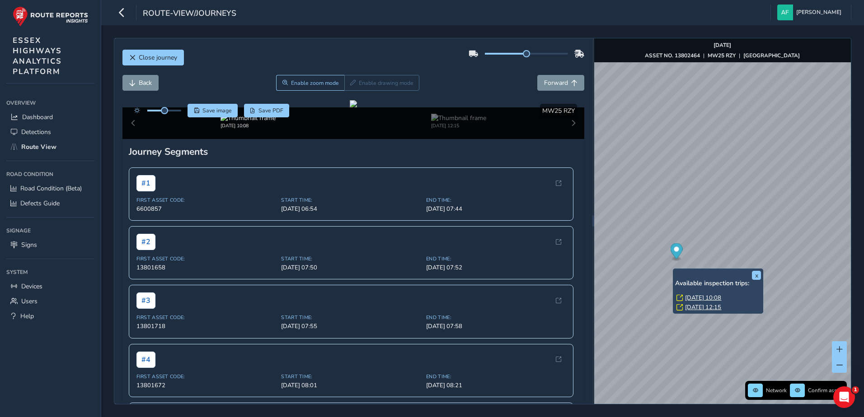
click at [697, 307] on link "[DATE] 12:15" at bounding box center [703, 308] width 36 height 8
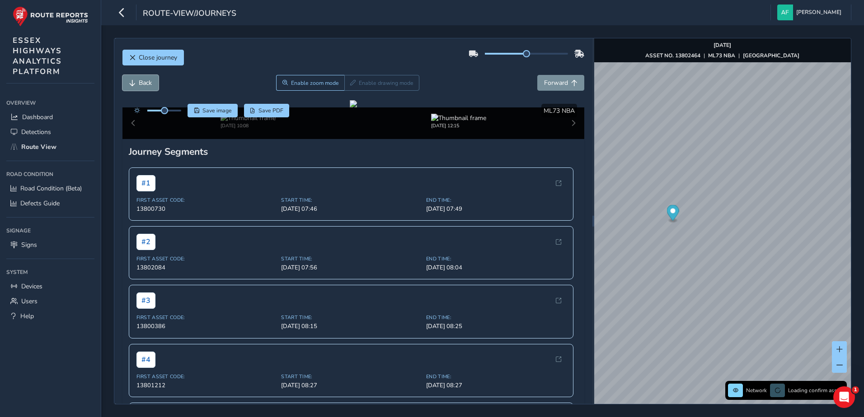
click at [146, 87] on button "Back" at bounding box center [140, 83] width 36 height 16
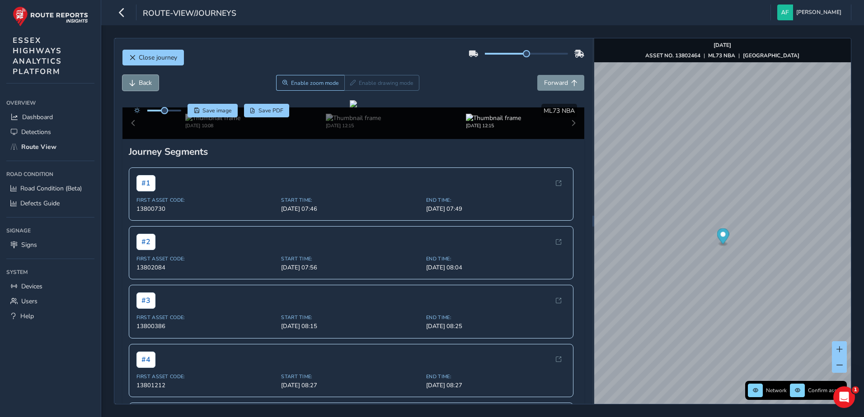
click at [145, 85] on span "Back" at bounding box center [145, 83] width 13 height 9
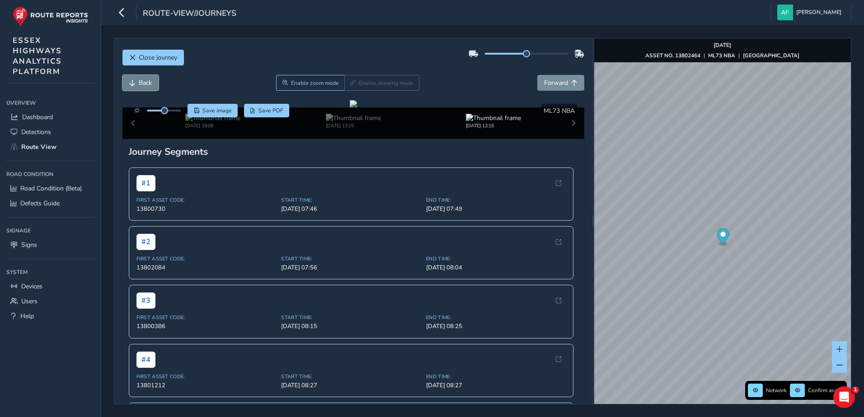
click at [145, 85] on span "Back" at bounding box center [145, 83] width 13 height 9
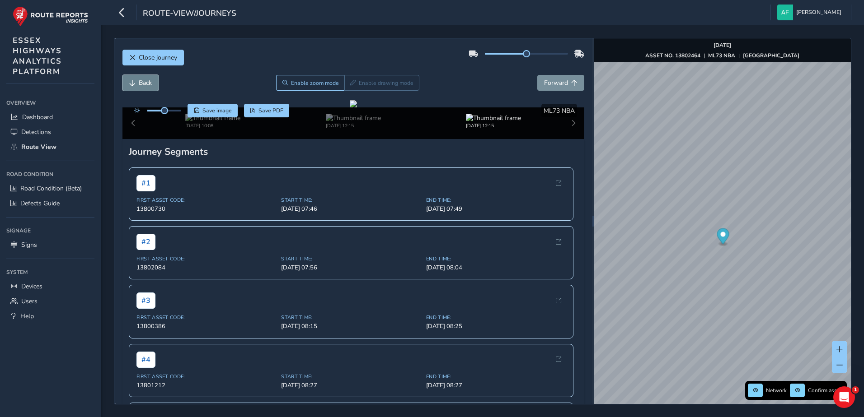
click at [145, 85] on span "Back" at bounding box center [145, 83] width 13 height 9
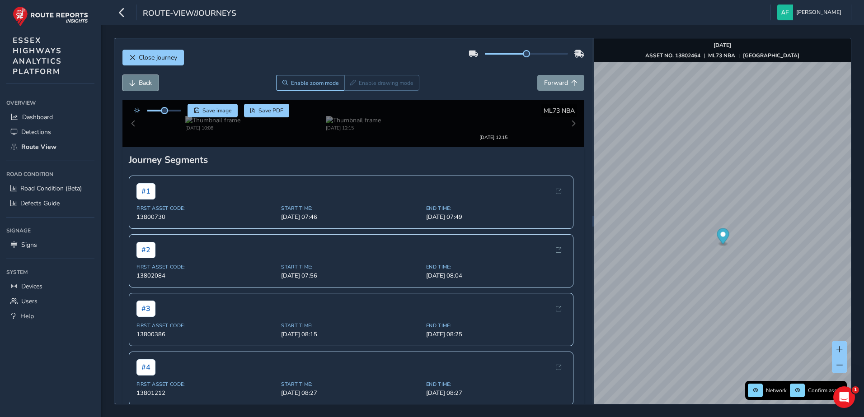
click at [145, 85] on span "Back" at bounding box center [145, 83] width 13 height 9
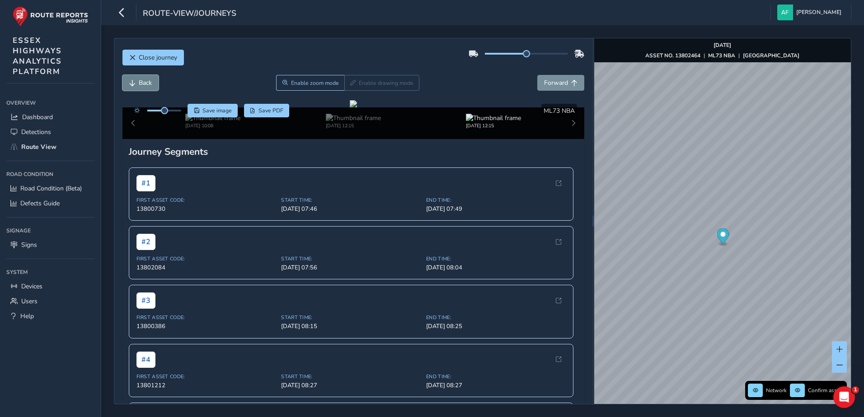
click at [145, 85] on span "Back" at bounding box center [145, 83] width 13 height 9
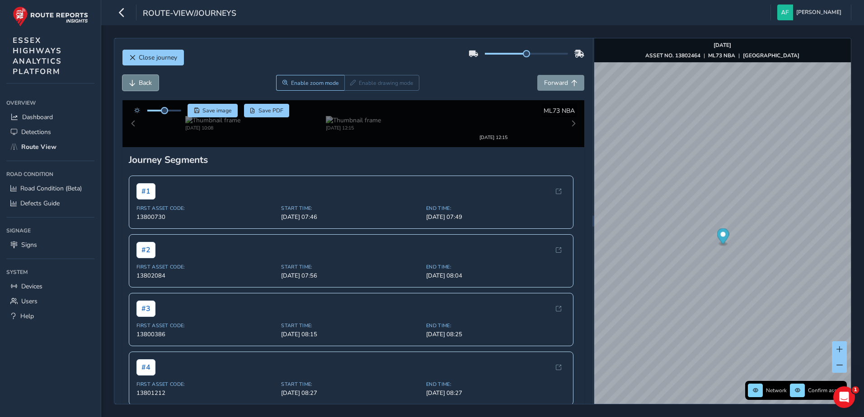
click at [145, 85] on span "Back" at bounding box center [145, 83] width 13 height 9
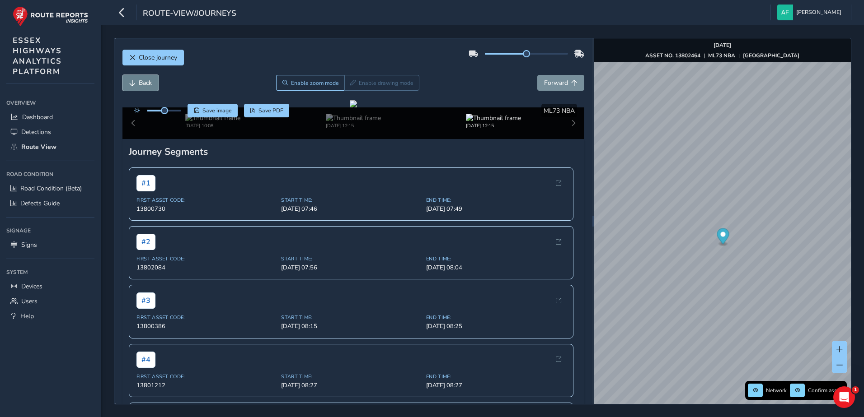
click at [145, 85] on span "Back" at bounding box center [145, 83] width 13 height 9
click at [552, 85] on span "Forward" at bounding box center [556, 83] width 24 height 9
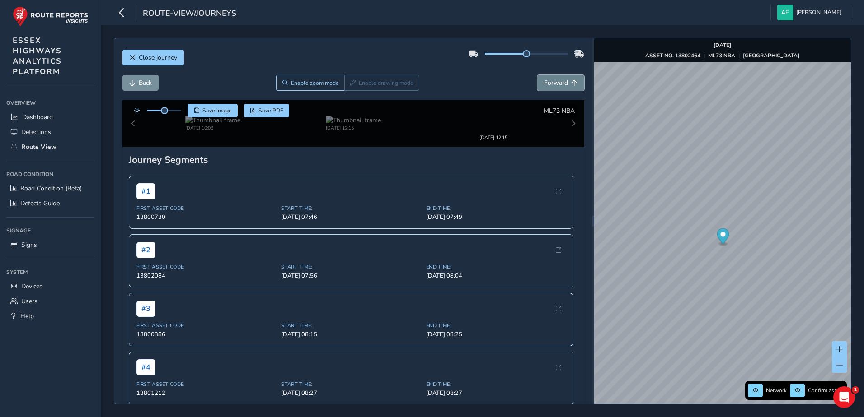
click at [552, 85] on span "Forward" at bounding box center [556, 83] width 24 height 9
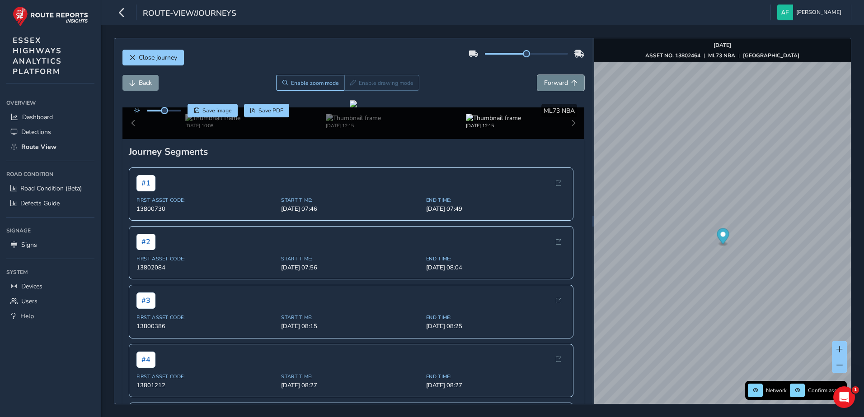
click at [552, 85] on span "Forward" at bounding box center [556, 83] width 24 height 9
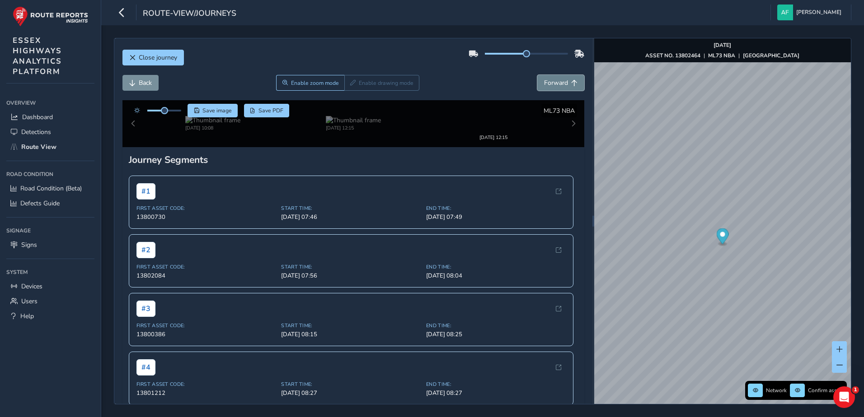
click at [552, 85] on span "Forward" at bounding box center [556, 83] width 24 height 9
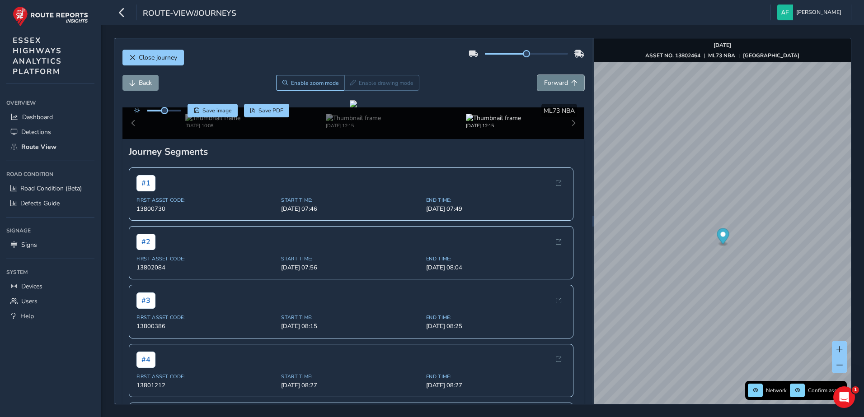
click at [552, 85] on span "Forward" at bounding box center [556, 83] width 24 height 9
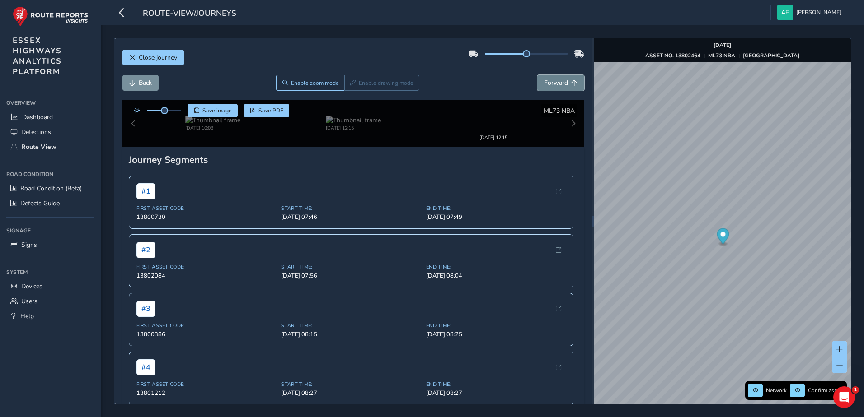
click at [552, 85] on span "Forward" at bounding box center [556, 83] width 24 height 9
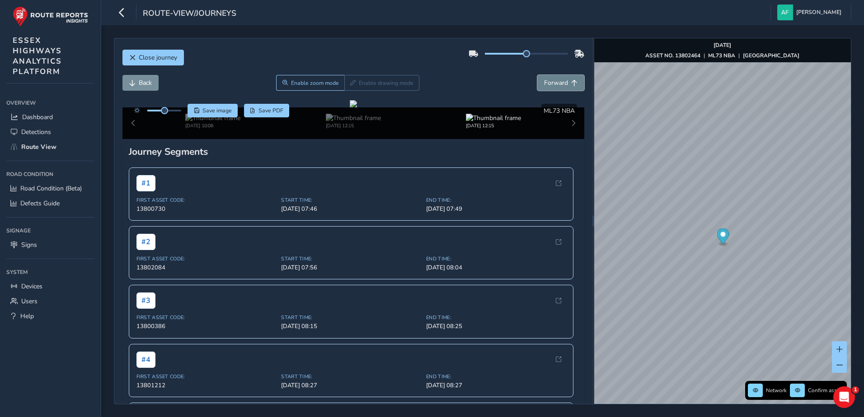
click at [552, 85] on span "Forward" at bounding box center [556, 83] width 24 height 9
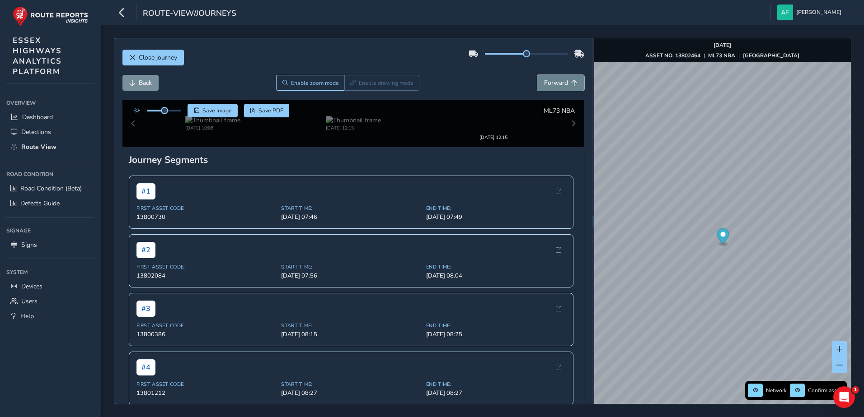
click at [552, 85] on span "Forward" at bounding box center [556, 83] width 24 height 9
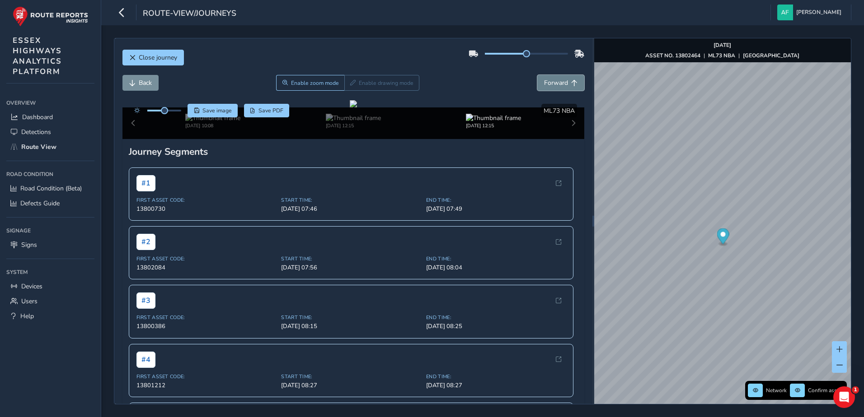
click at [552, 85] on span "Forward" at bounding box center [556, 83] width 24 height 9
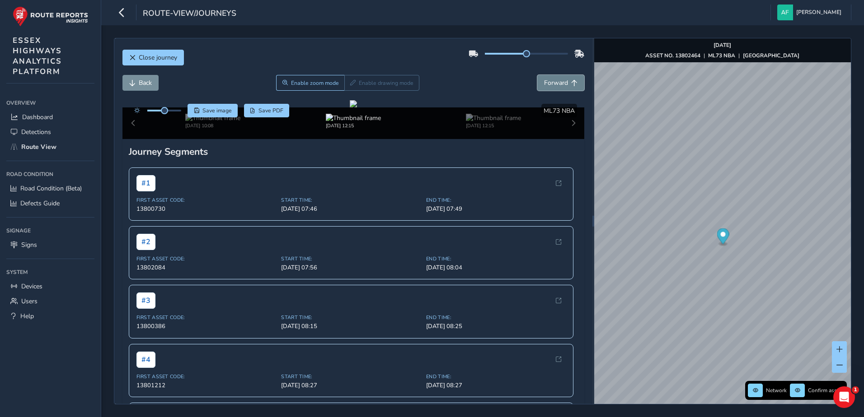
click at [552, 85] on span "Forward" at bounding box center [556, 83] width 24 height 9
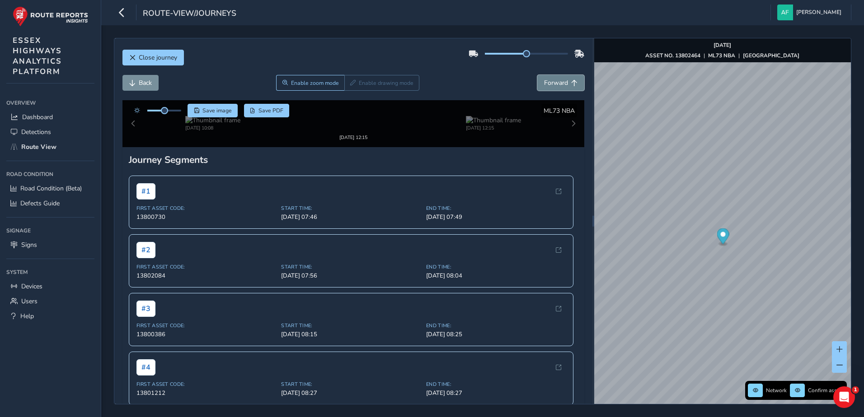
click at [552, 85] on span "Forward" at bounding box center [556, 83] width 24 height 9
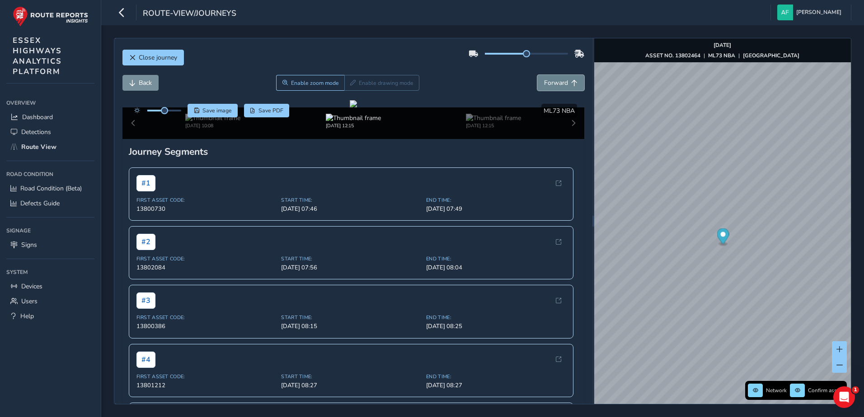
click at [552, 85] on span "Forward" at bounding box center [556, 83] width 24 height 9
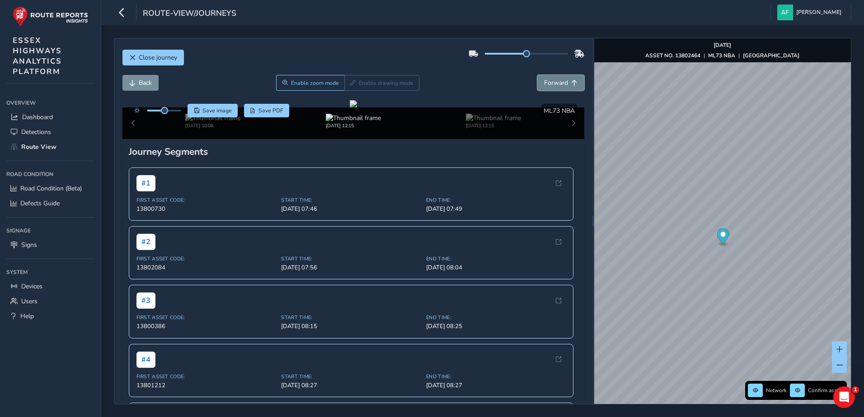
click at [552, 85] on span "Forward" at bounding box center [556, 83] width 24 height 9
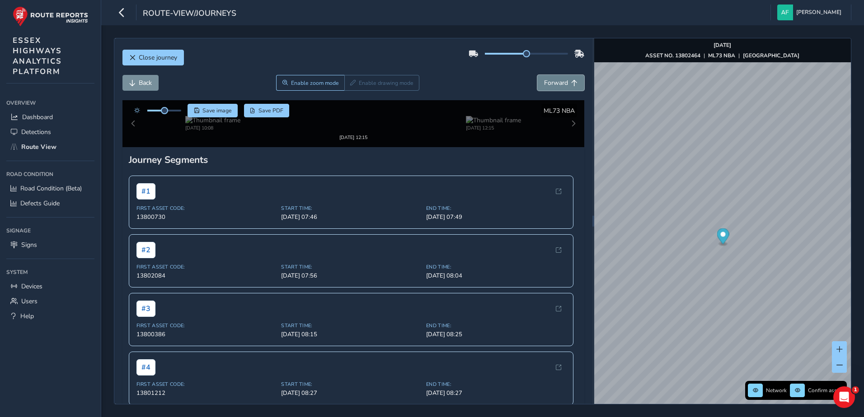
click at [552, 85] on span "Forward" at bounding box center [556, 83] width 24 height 9
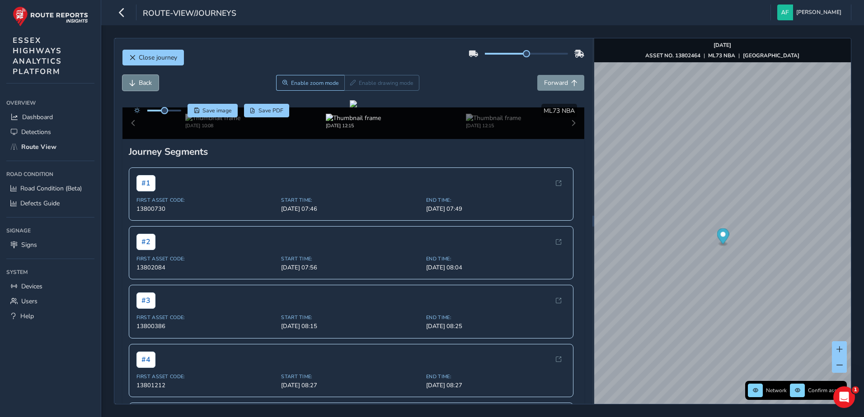
click at [153, 80] on button "Back" at bounding box center [140, 83] width 36 height 16
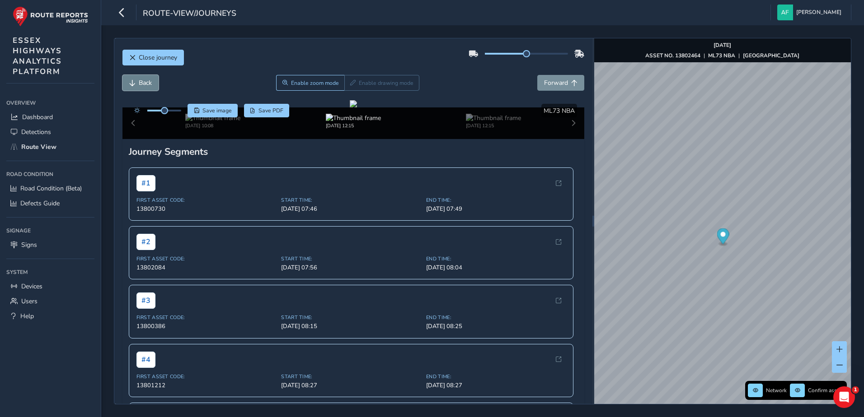
click at [153, 80] on button "Back" at bounding box center [140, 83] width 36 height 16
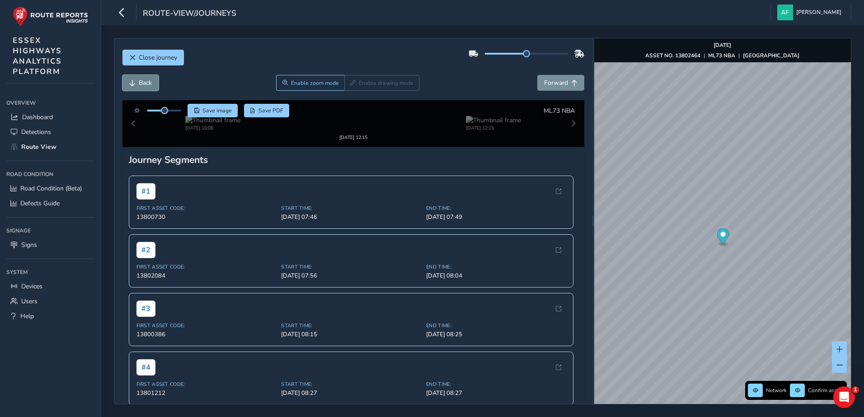
click at [153, 80] on button "Back" at bounding box center [140, 83] width 36 height 16
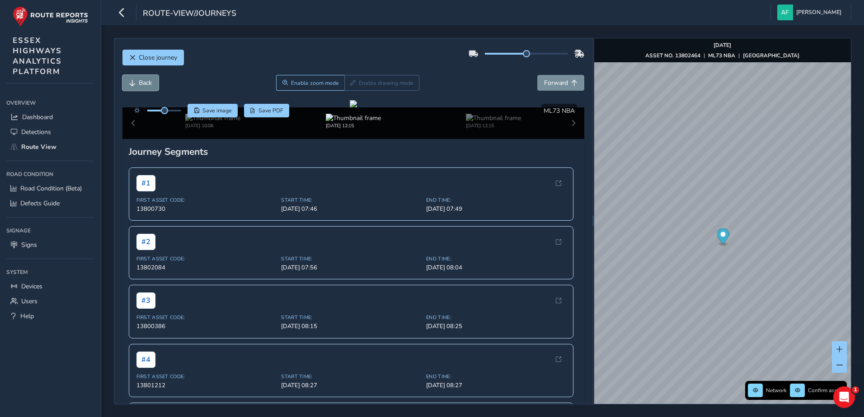
click at [153, 80] on button "Back" at bounding box center [140, 83] width 36 height 16
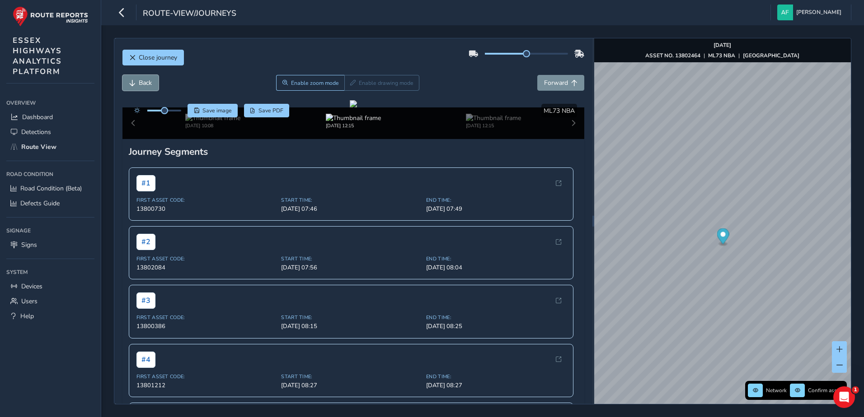
click at [153, 80] on button "Back" at bounding box center [140, 83] width 36 height 16
click at [548, 86] on span "Forward" at bounding box center [556, 83] width 24 height 9
click at [201, 112] on button "Save image" at bounding box center [212, 111] width 50 height 14
